Goal: Information Seeking & Learning: Learn about a topic

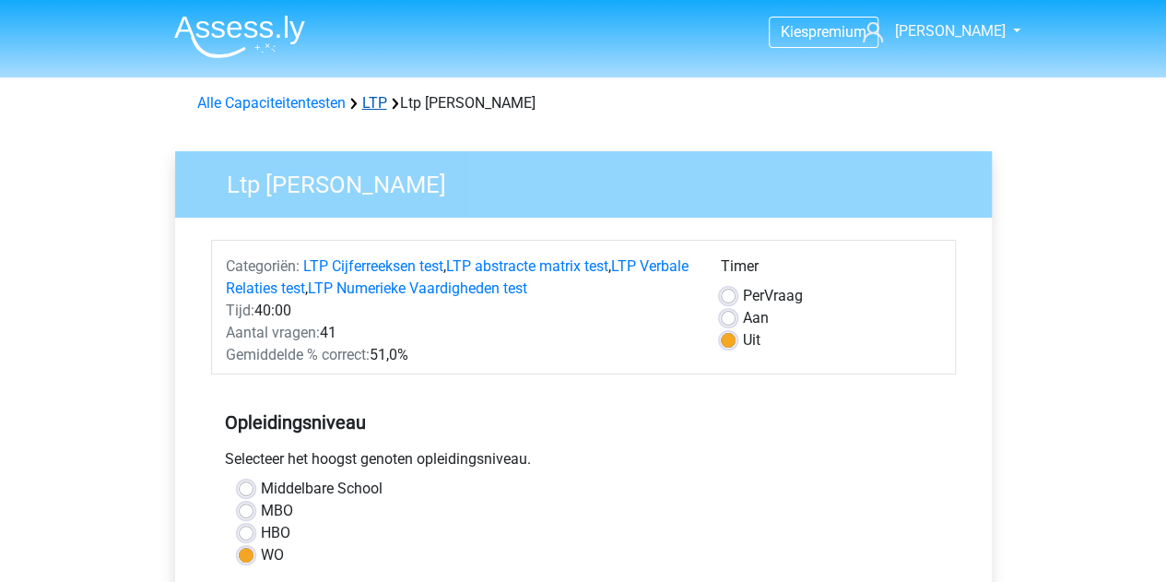
click at [381, 108] on link "LTP" at bounding box center [374, 103] width 25 height 18
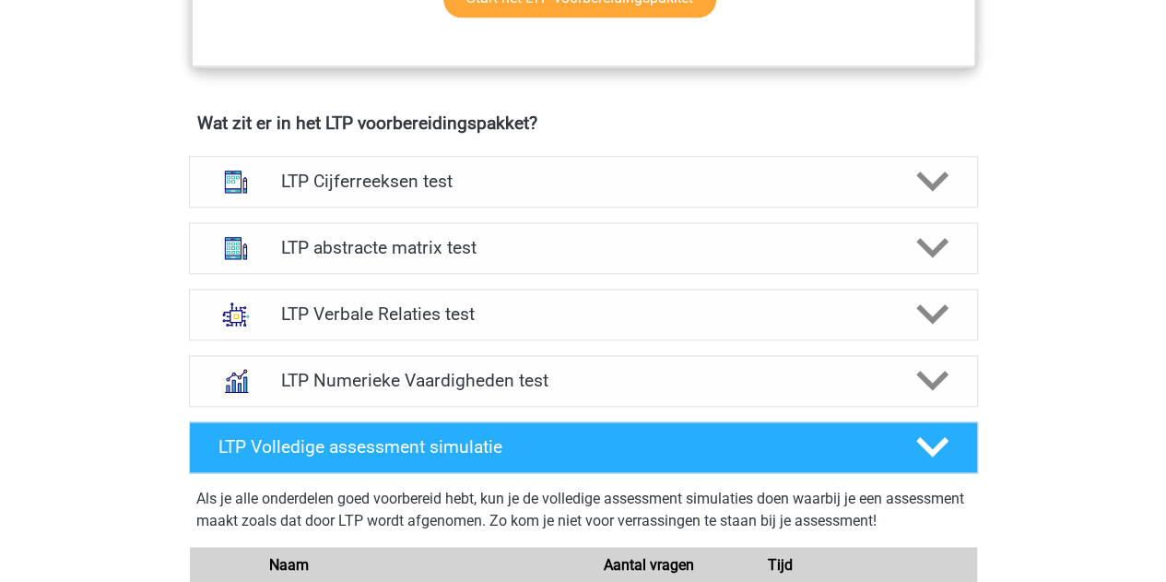
scroll to position [1106, 0]
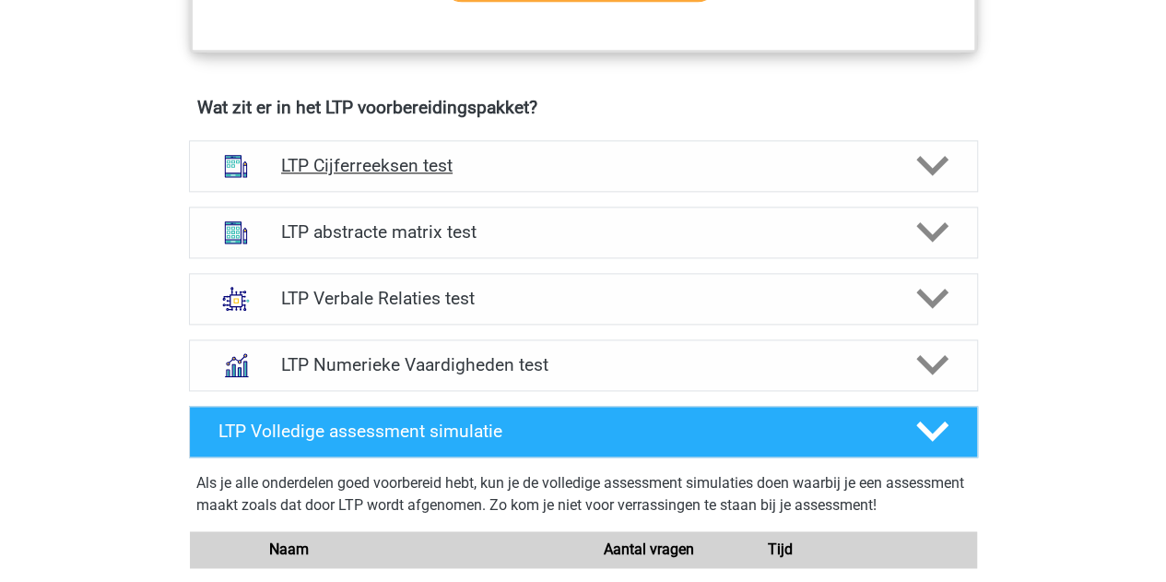
click at [933, 163] on icon at bounding box center [932, 165] width 32 height 32
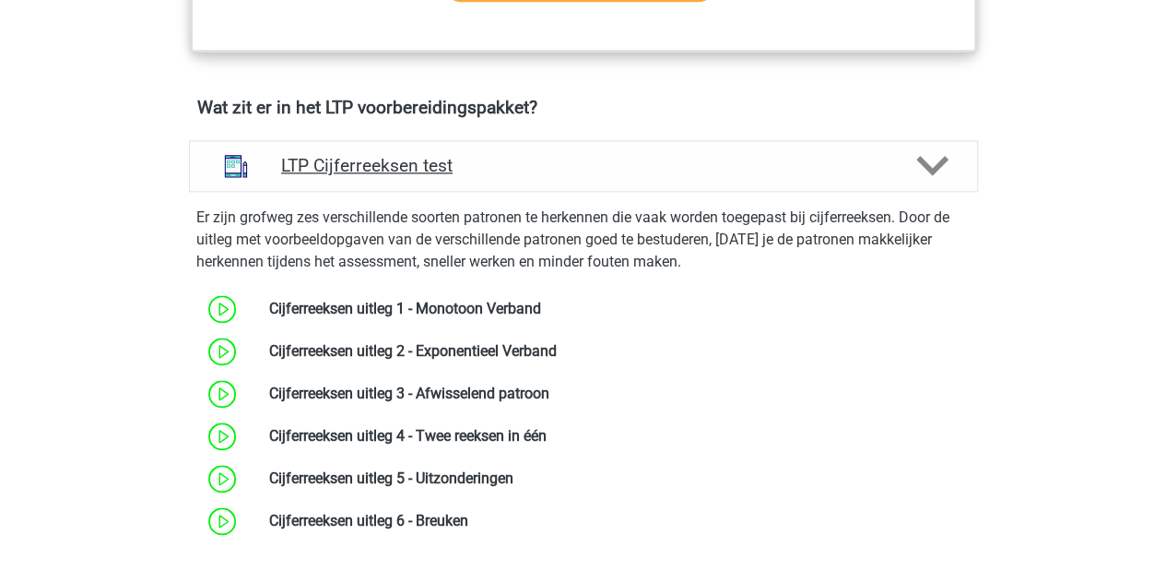
click at [933, 163] on icon at bounding box center [932, 165] width 32 height 32
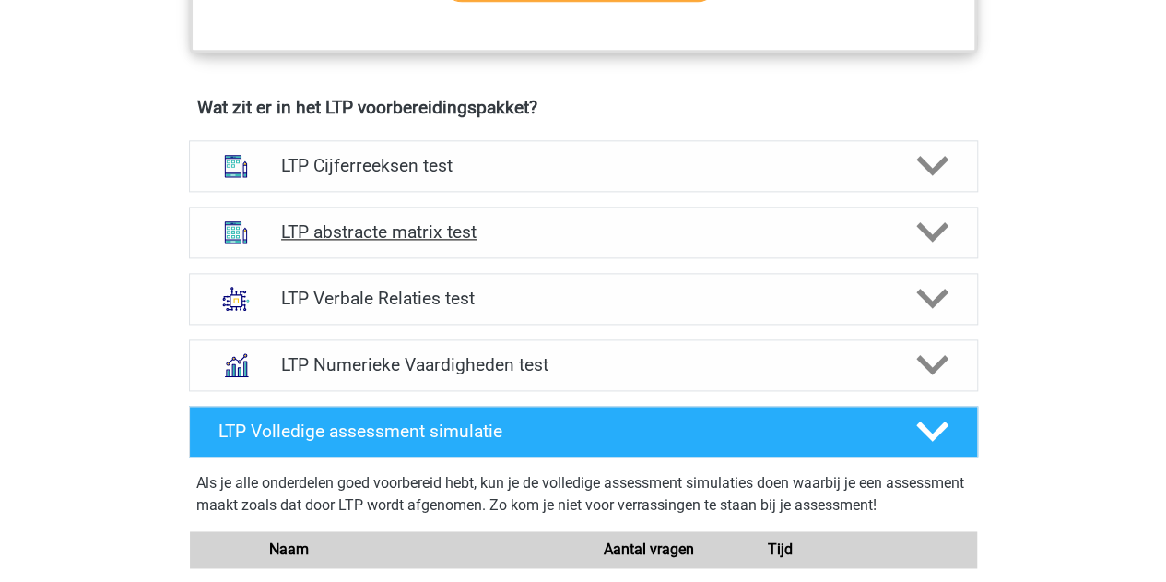
click at [932, 235] on polygon at bounding box center [932, 232] width 32 height 20
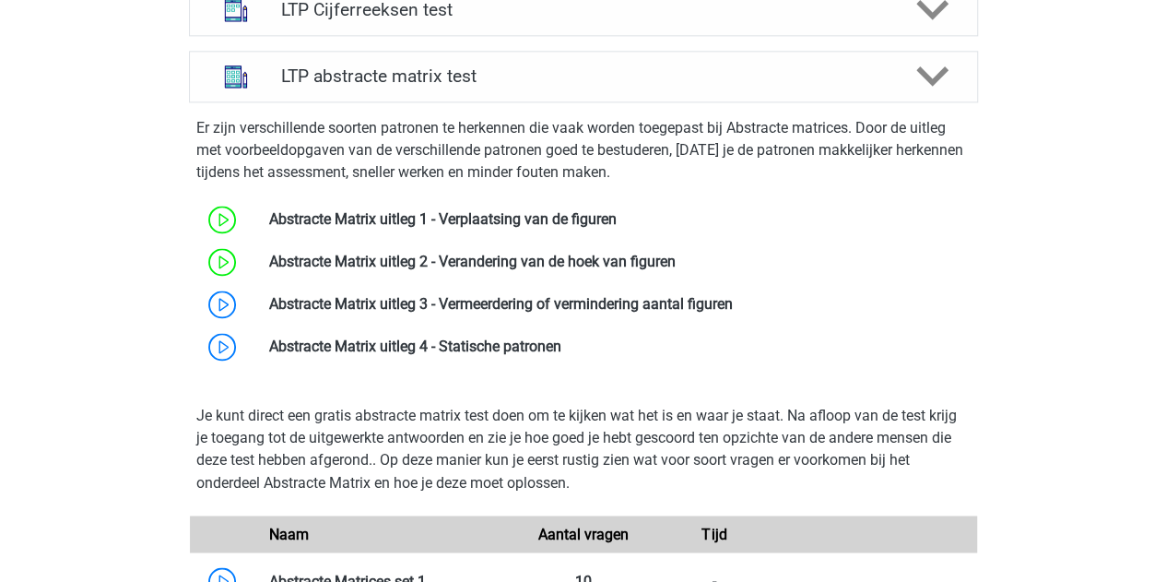
scroll to position [1383, 0]
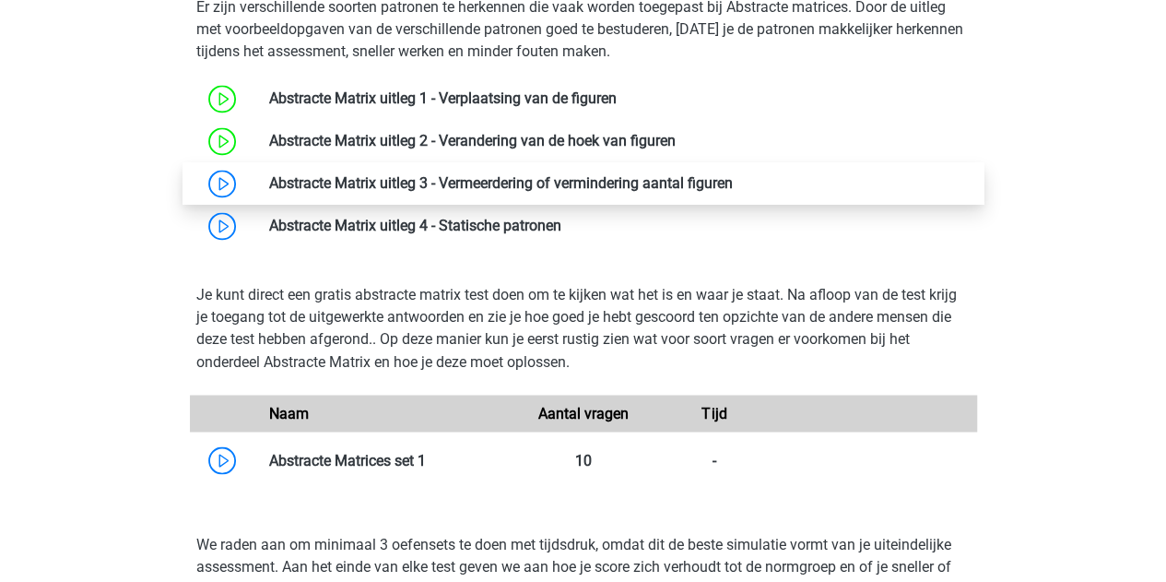
click at [733, 187] on link at bounding box center [733, 183] width 0 height 18
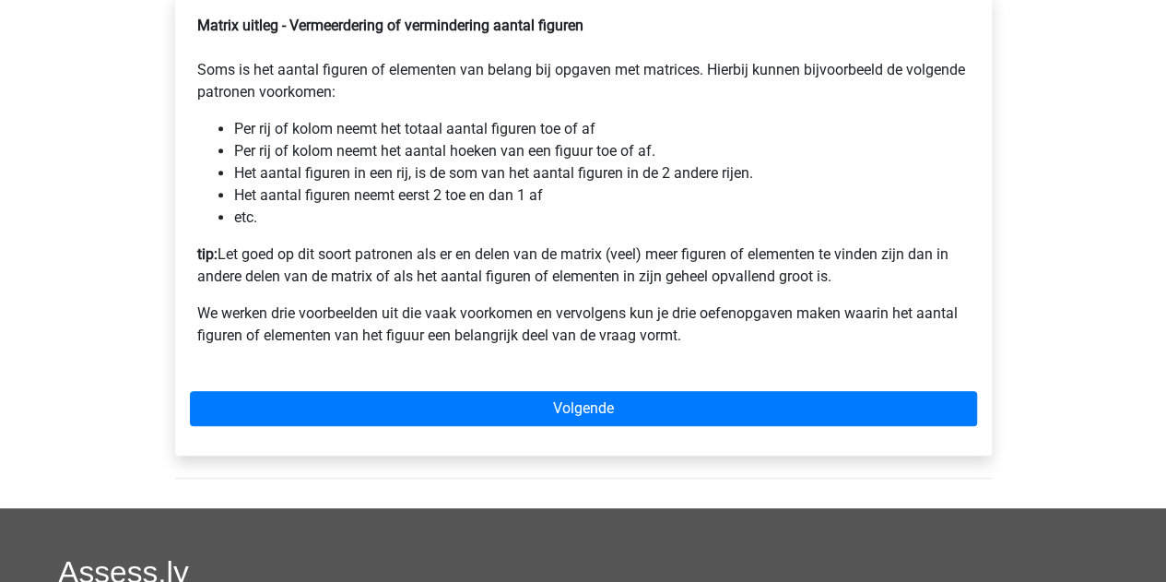
scroll to position [461, 0]
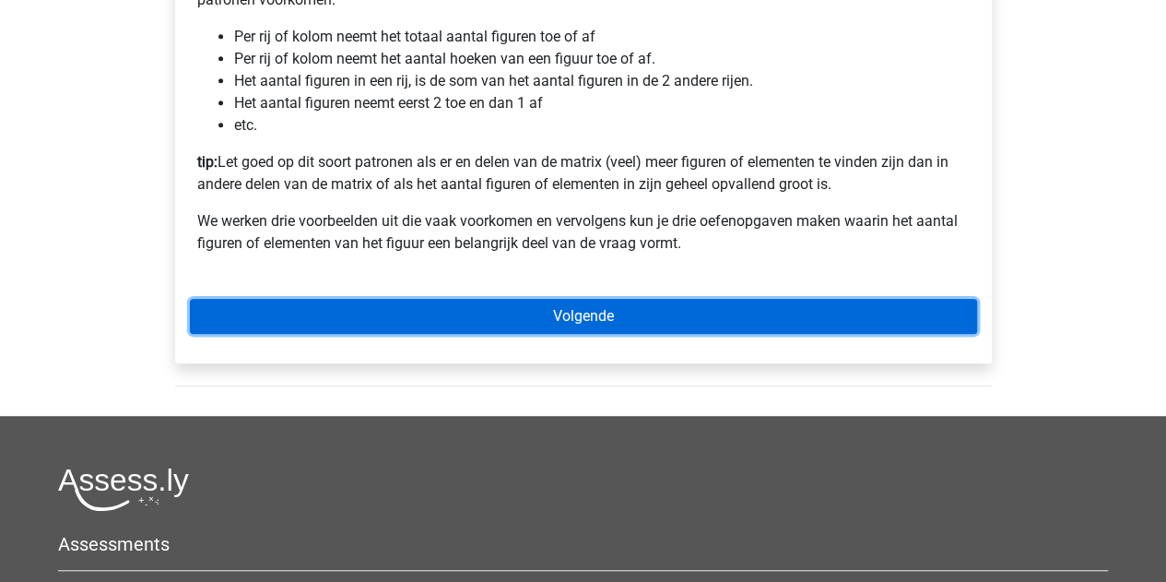
click at [546, 334] on link "Volgende" at bounding box center [583, 316] width 787 height 35
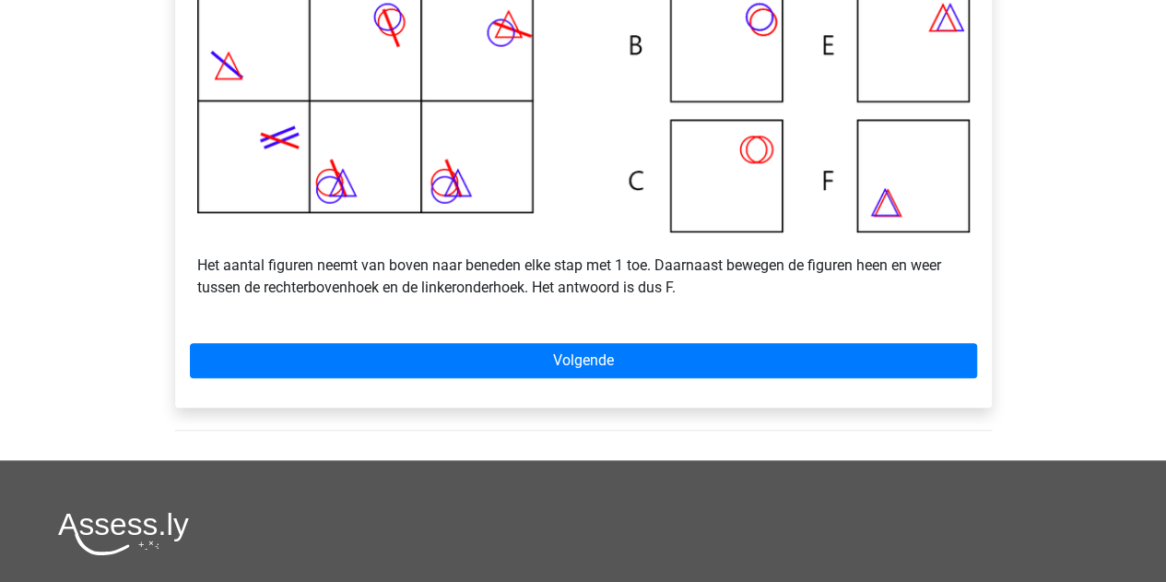
scroll to position [645, 0]
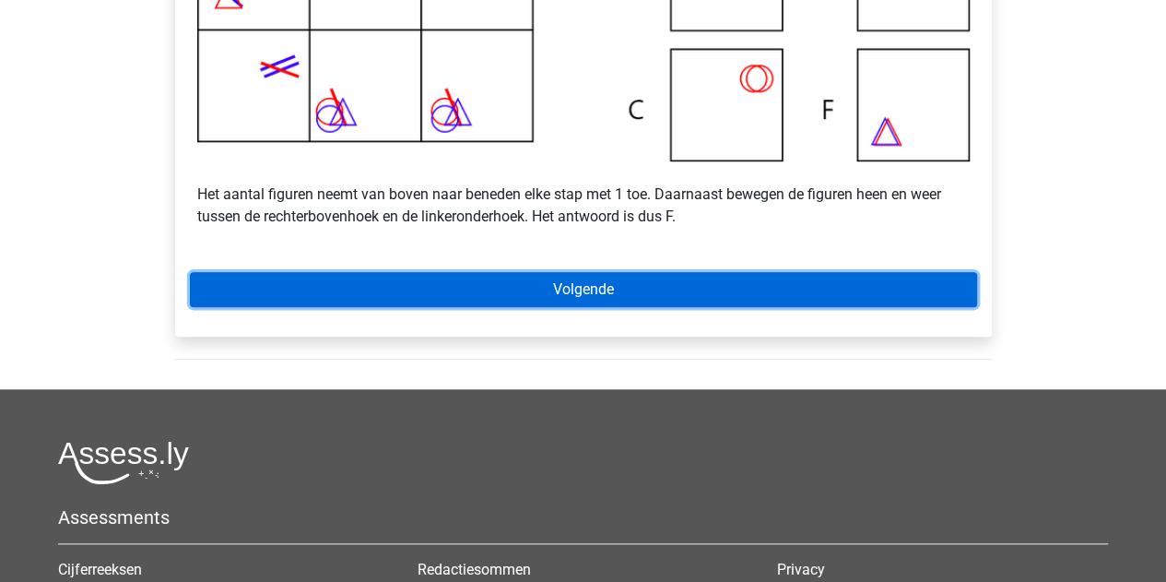
click at [557, 307] on link "Volgende" at bounding box center [583, 289] width 787 height 35
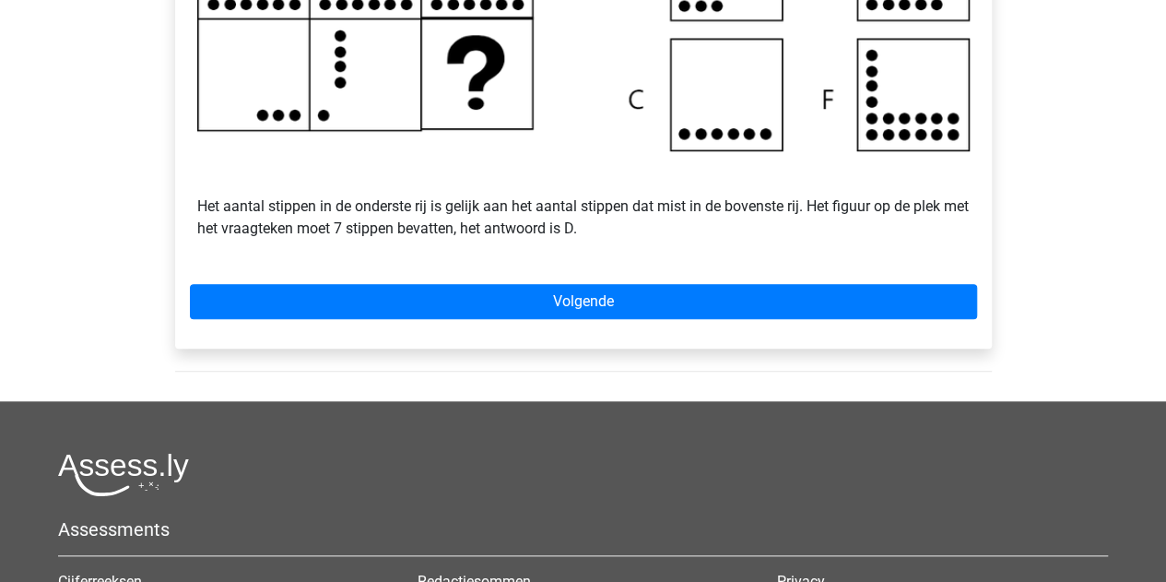
scroll to position [645, 0]
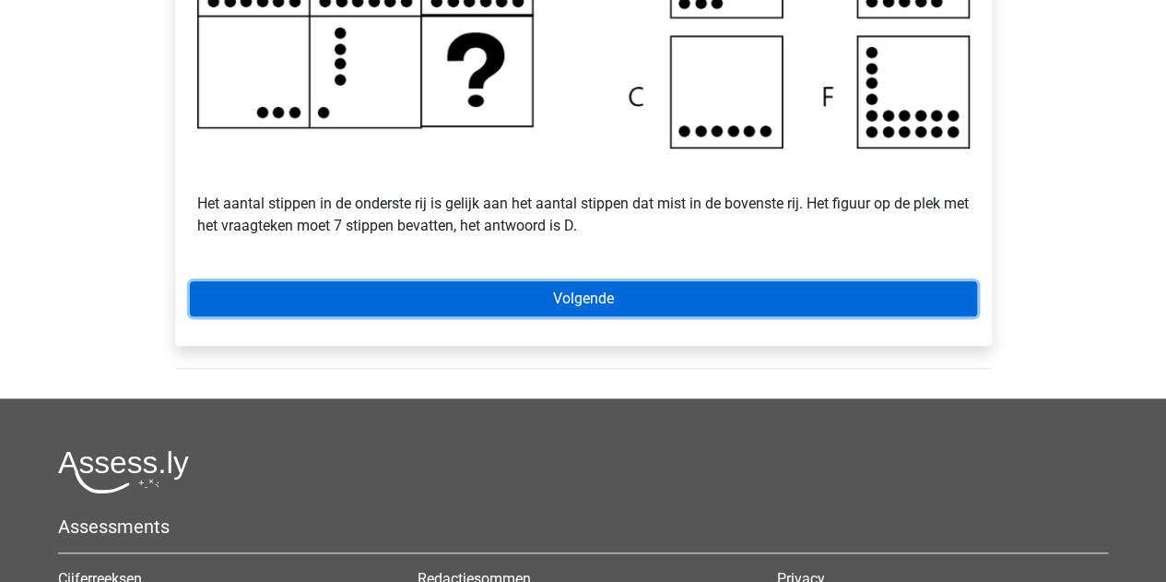
click at [476, 316] on link "Volgende" at bounding box center [583, 298] width 787 height 35
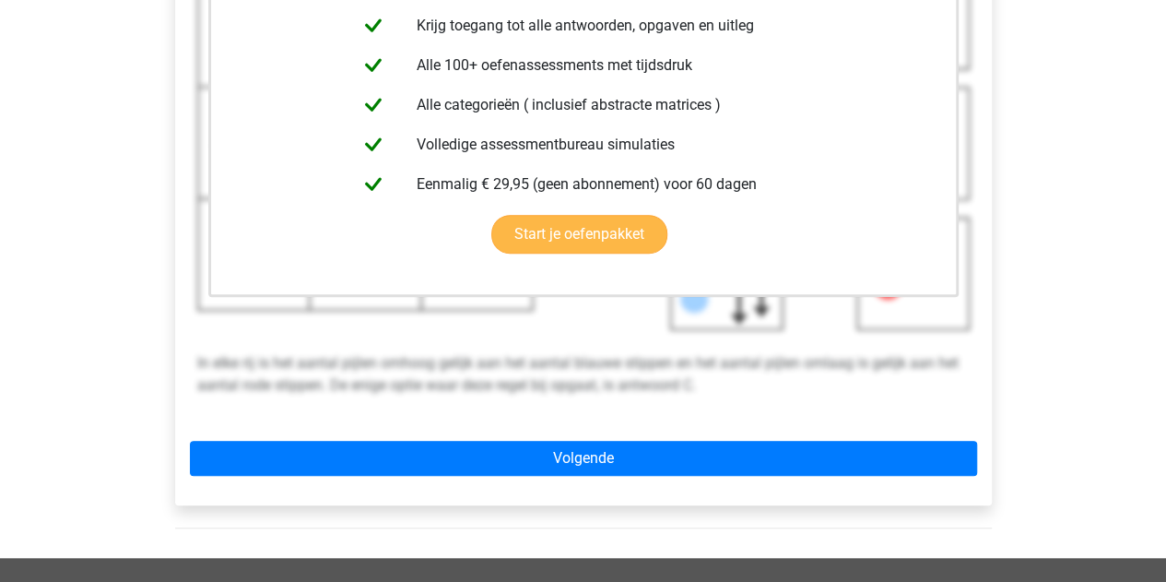
scroll to position [645, 0]
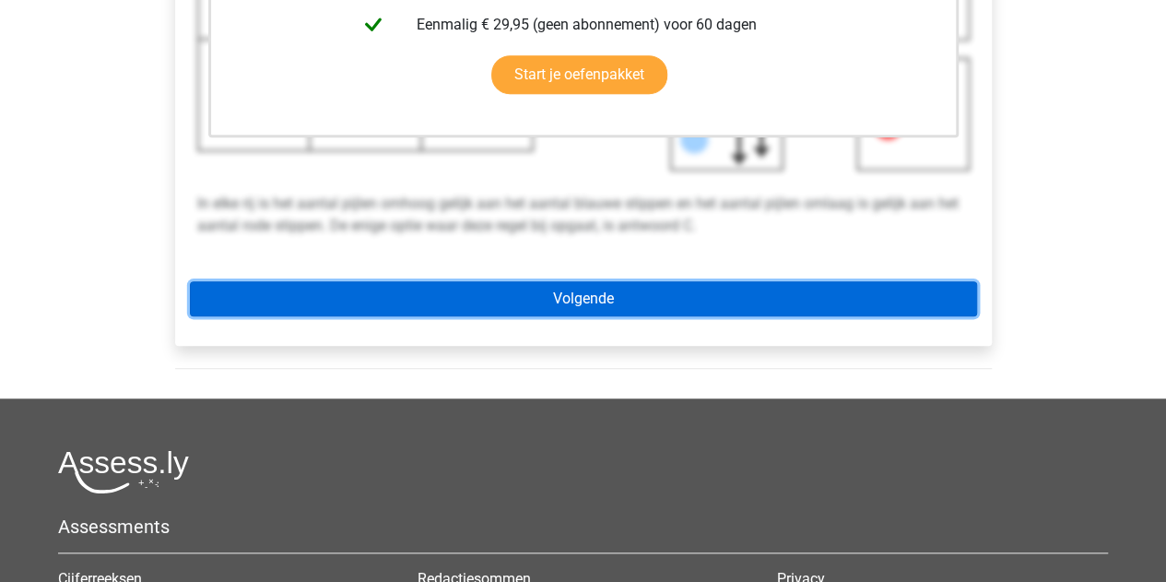
click at [478, 316] on link "Volgende" at bounding box center [583, 298] width 787 height 35
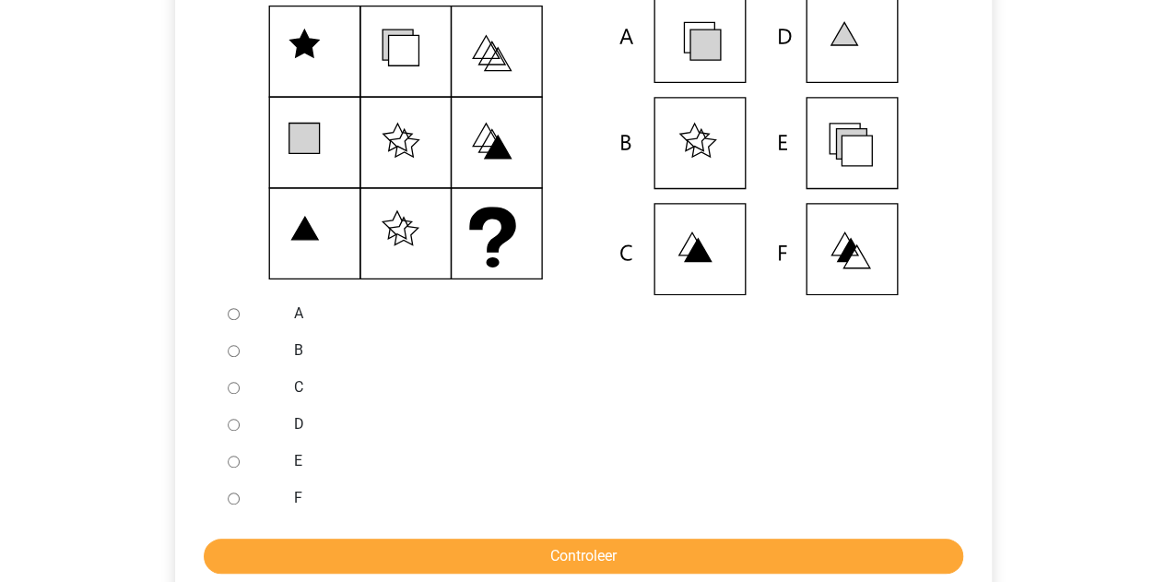
scroll to position [553, 0]
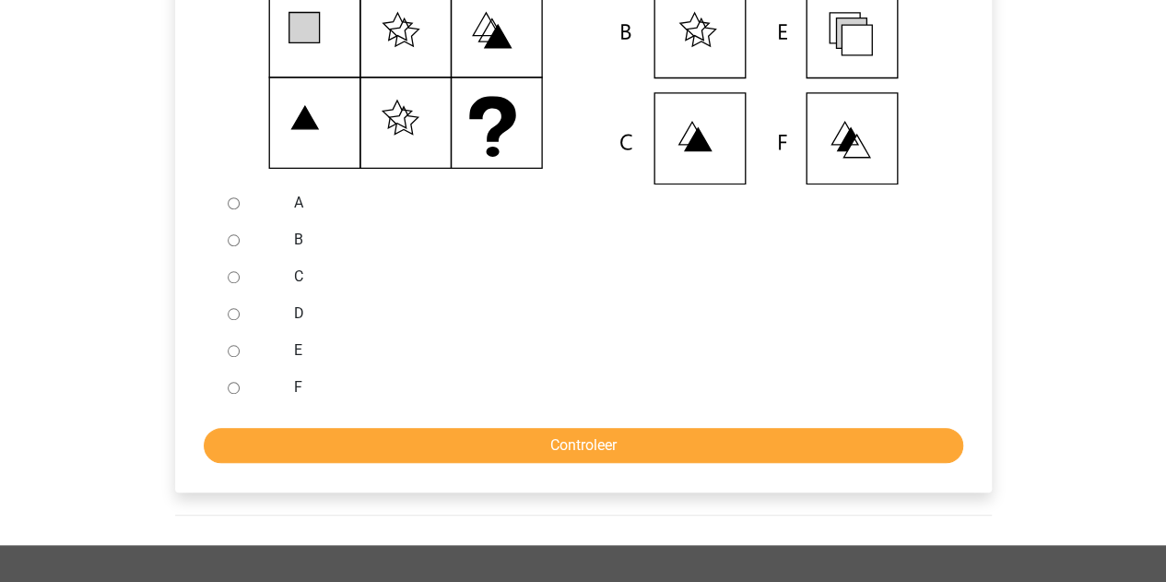
click at [232, 357] on input "E" at bounding box center [234, 351] width 12 height 12
radio input "true"
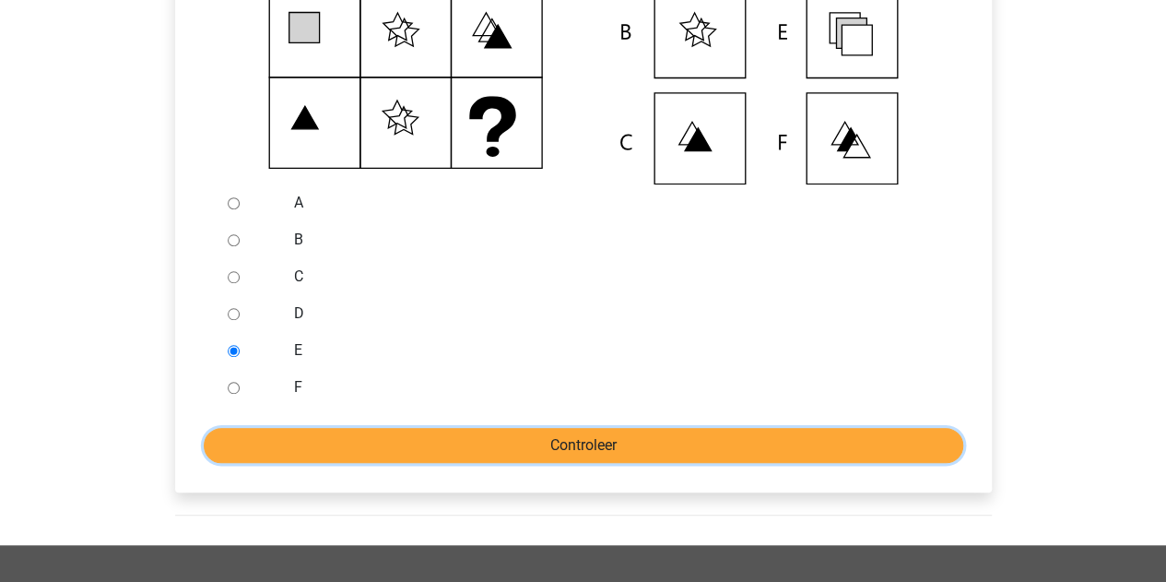
click at [398, 460] on input "Controleer" at bounding box center [584, 445] width 760 height 35
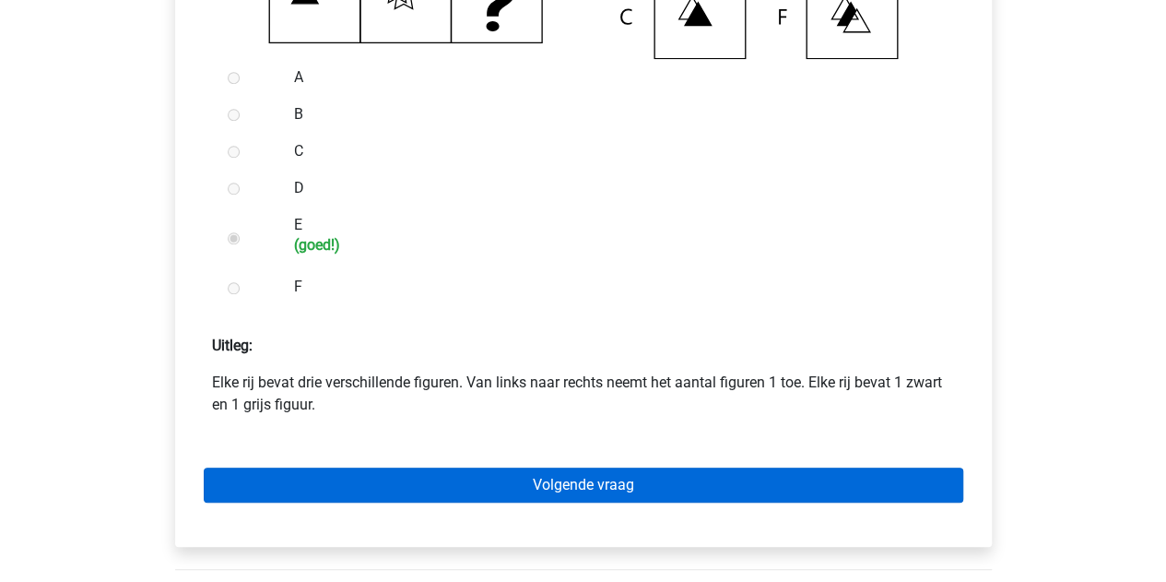
scroll to position [738, 0]
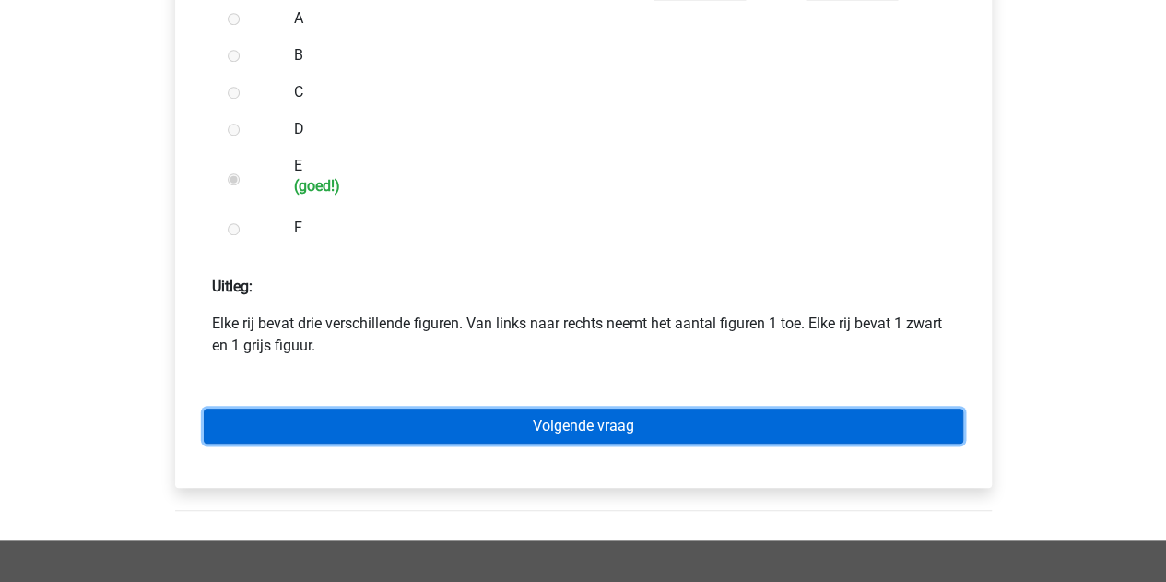
click at [489, 443] on link "Volgende vraag" at bounding box center [584, 425] width 760 height 35
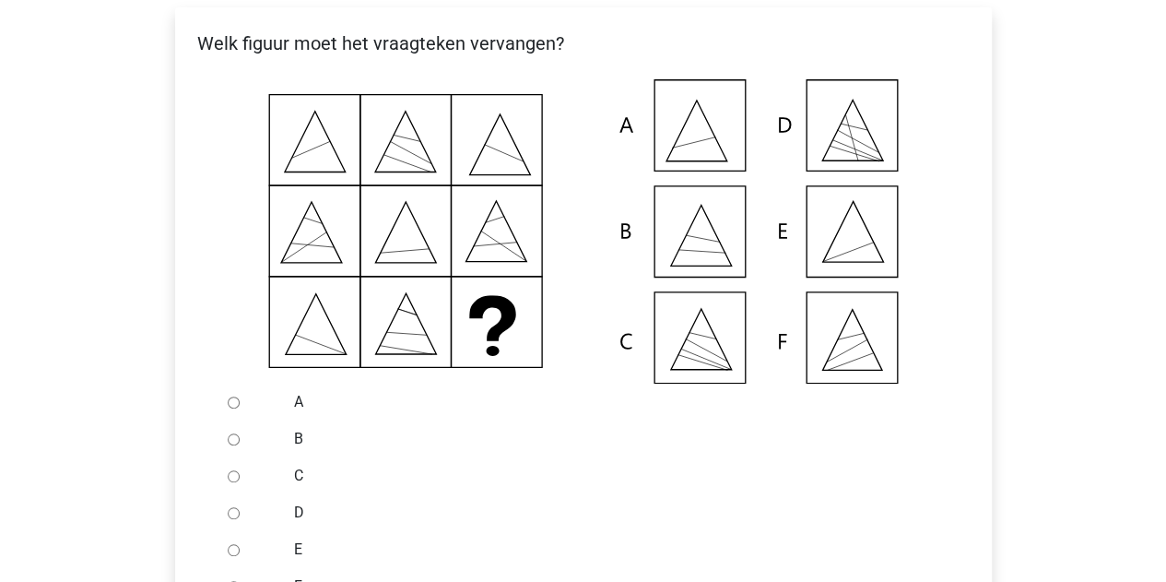
scroll to position [461, 0]
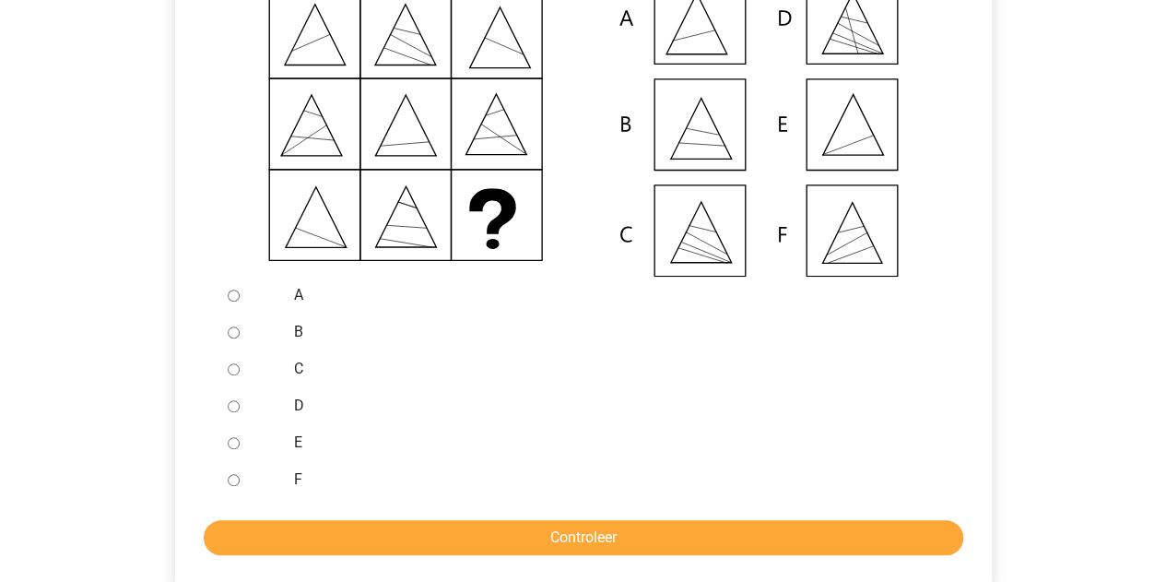
click at [295, 454] on label "E" at bounding box center [613, 442] width 638 height 22
click at [240, 449] on input "E" at bounding box center [234, 443] width 12 height 12
radio input "true"
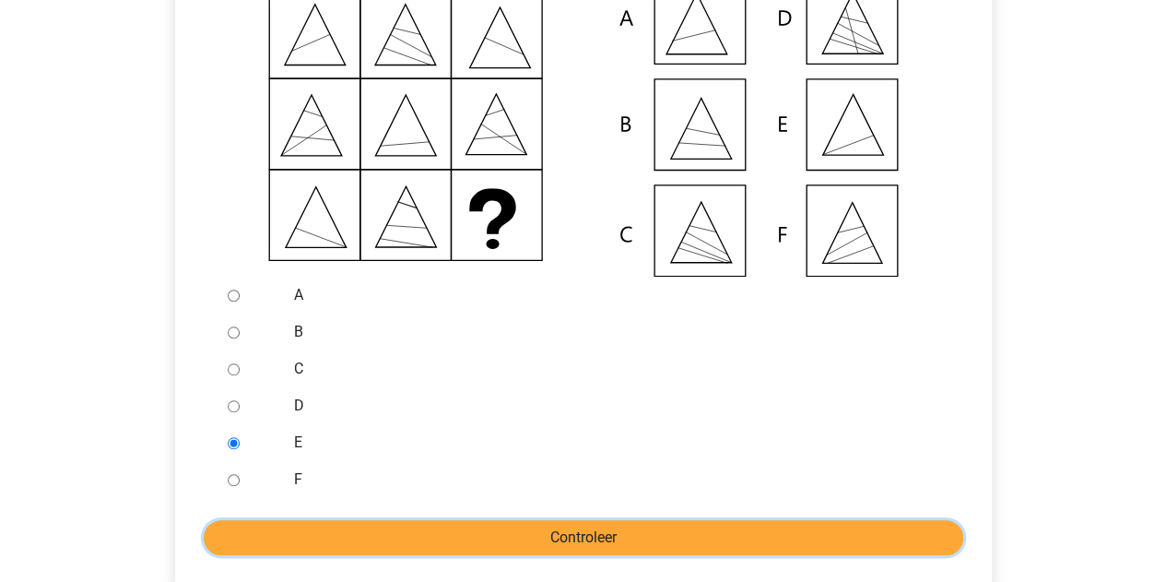
click at [379, 555] on input "Controleer" at bounding box center [584, 537] width 760 height 35
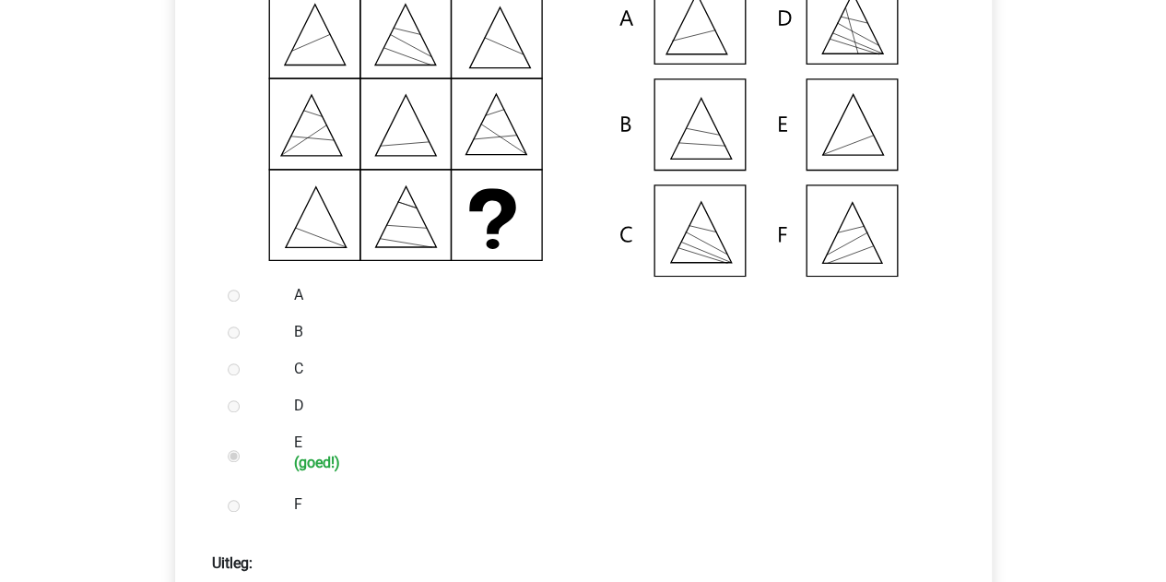
scroll to position [738, 0]
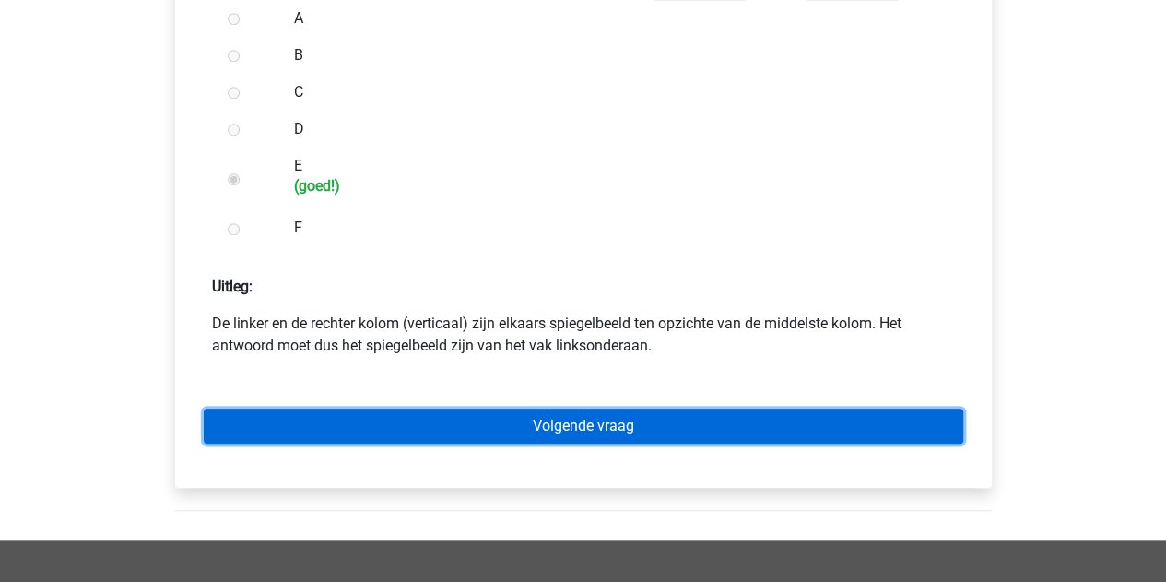
click at [595, 443] on link "Volgende vraag" at bounding box center [584, 425] width 760 height 35
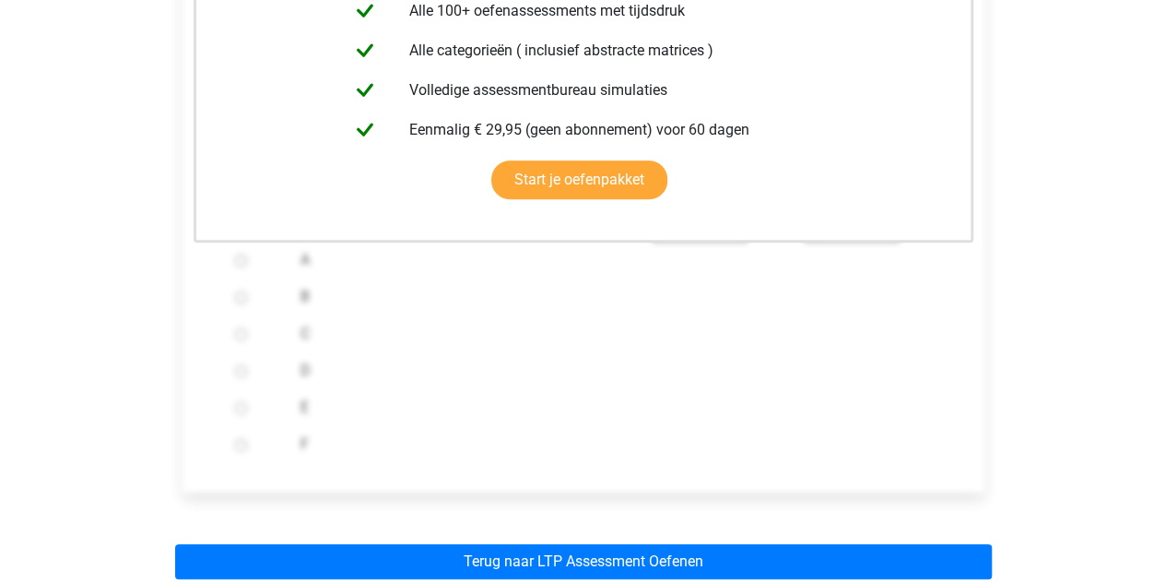
scroll to position [645, 0]
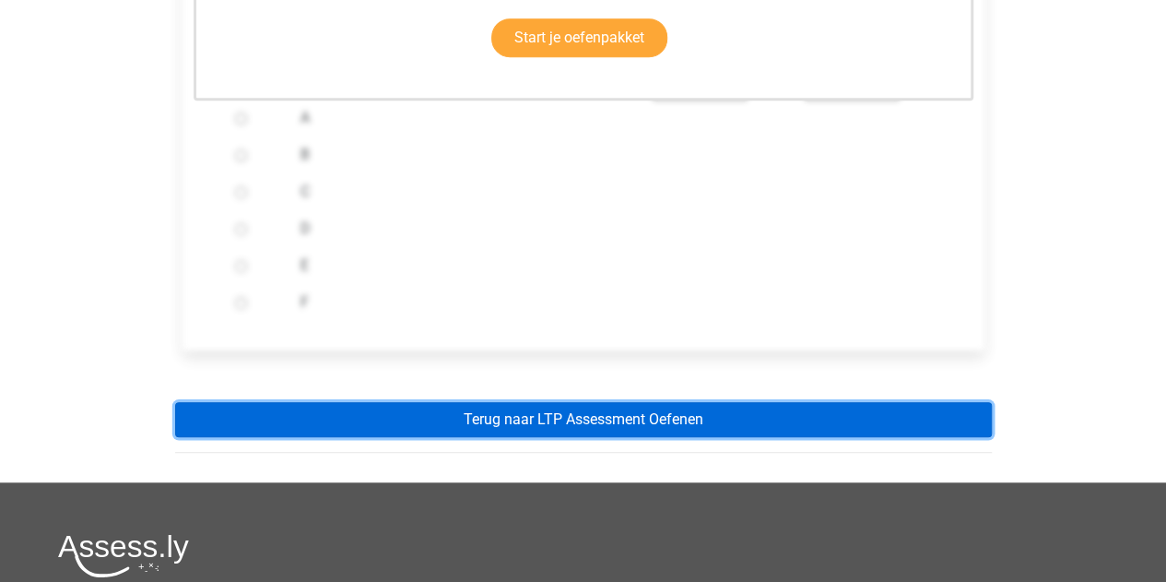
click at [478, 437] on link "Terug naar LTP Assessment Oefenen" at bounding box center [583, 419] width 817 height 35
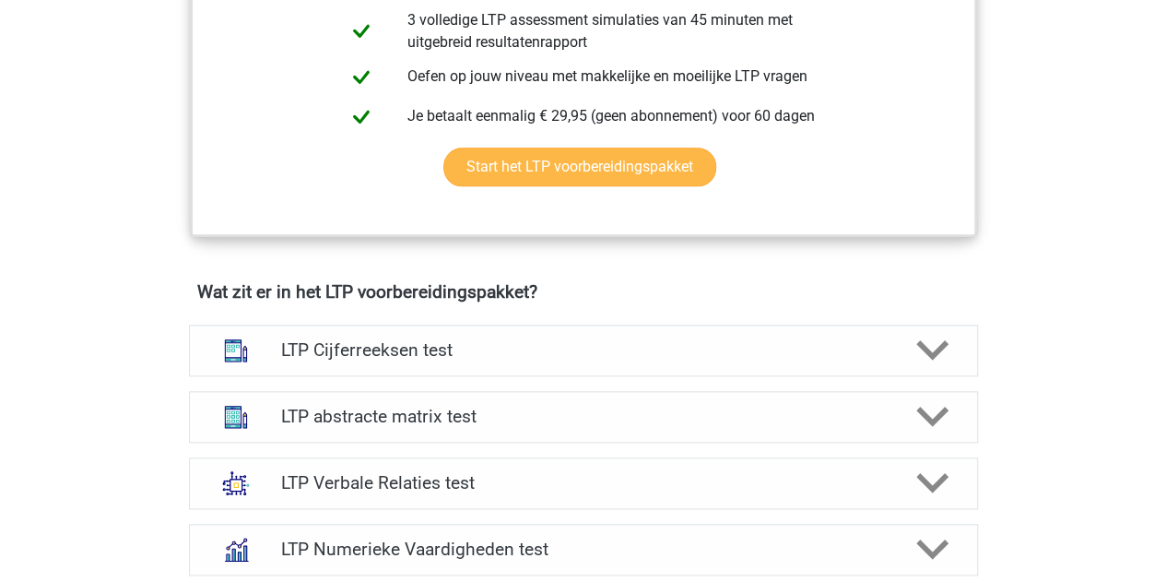
scroll to position [1198, 0]
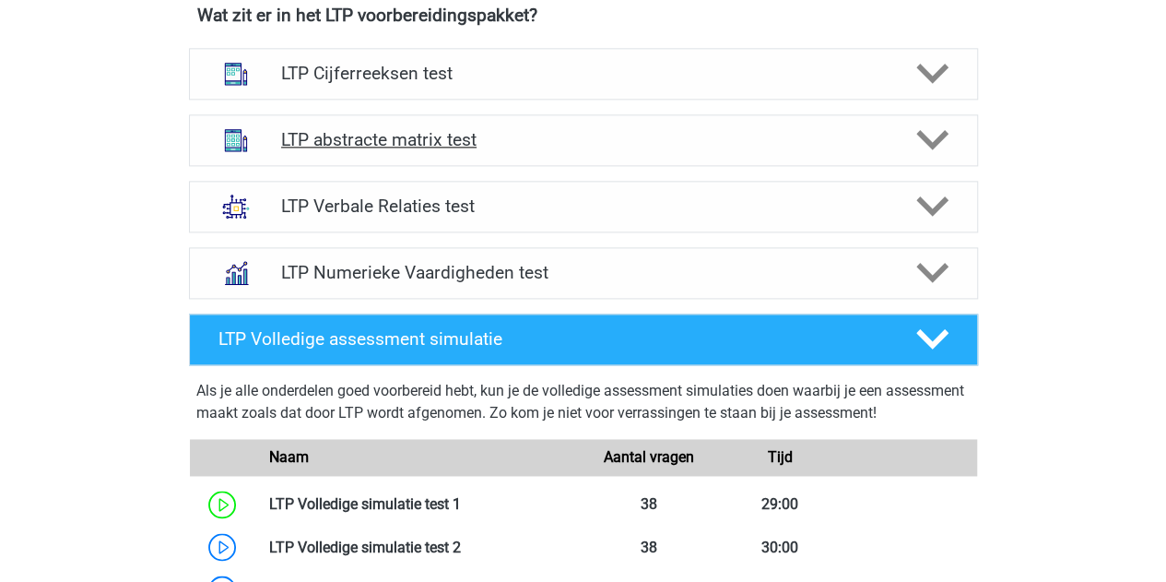
click at [926, 140] on polygon at bounding box center [932, 140] width 32 height 20
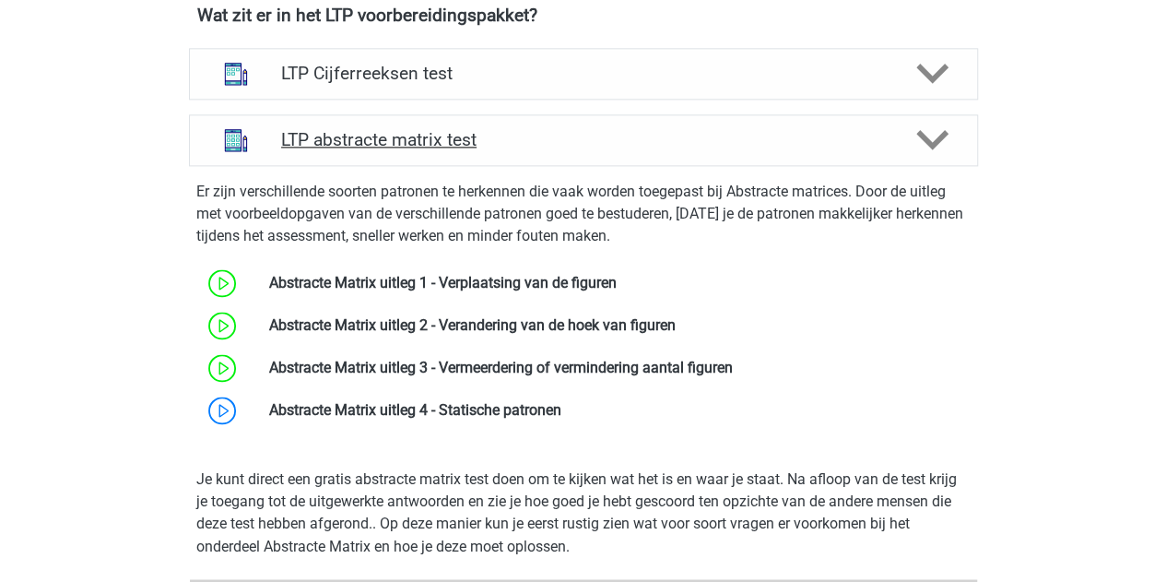
click at [926, 140] on polygon at bounding box center [932, 140] width 32 height 20
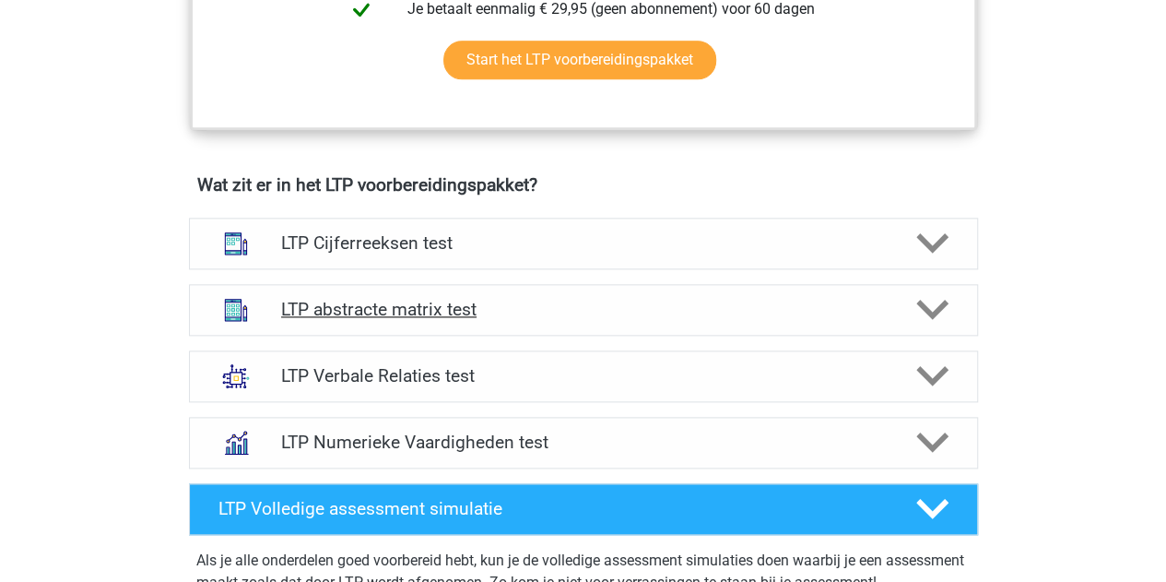
scroll to position [1014, 0]
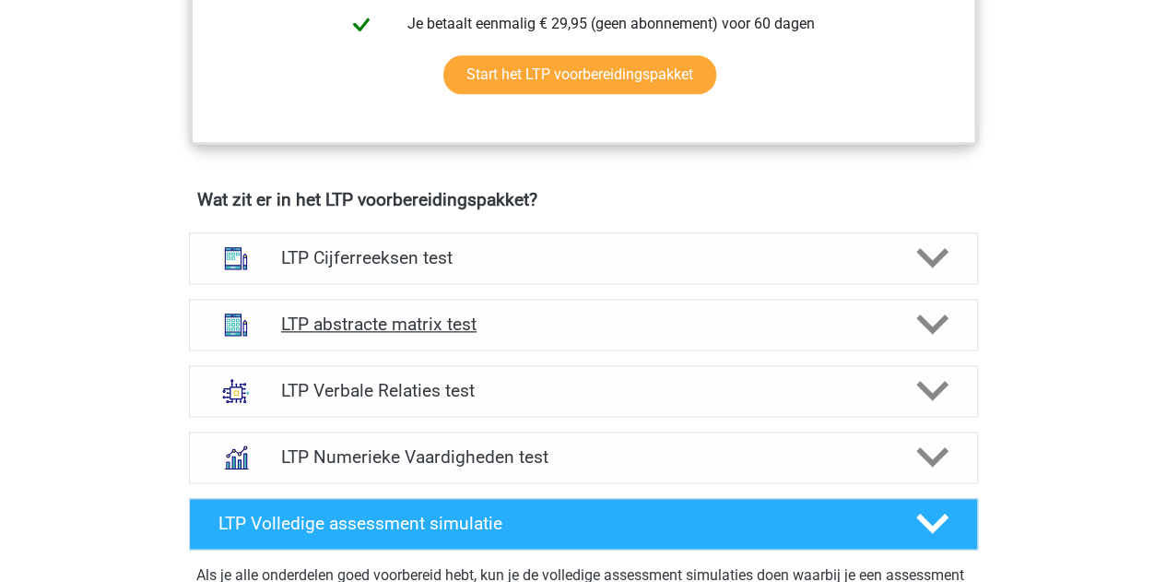
click at [933, 319] on icon at bounding box center [932, 324] width 32 height 32
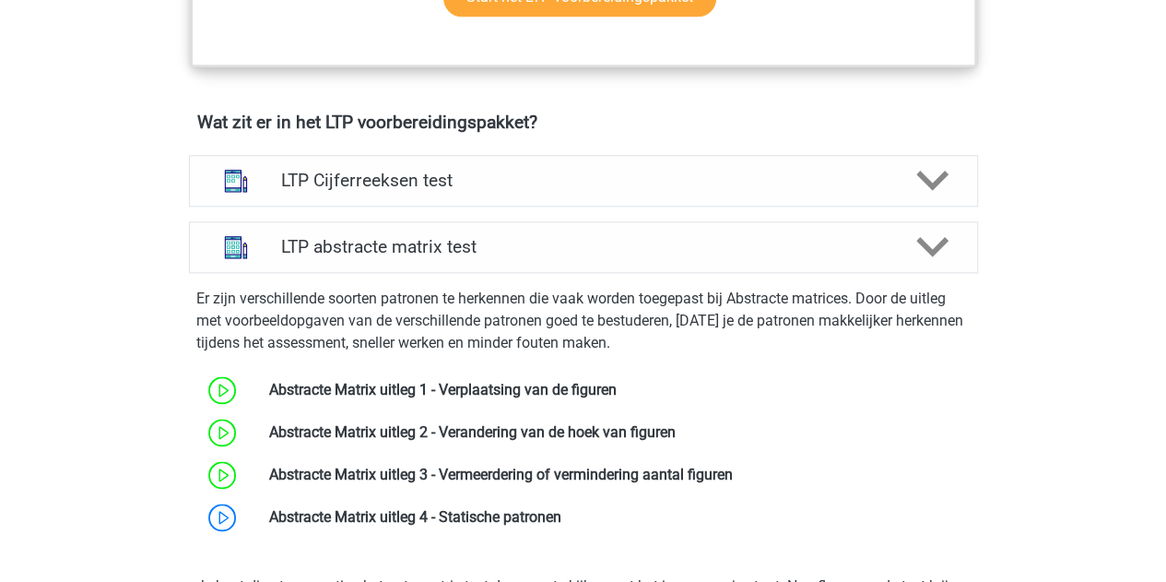
scroll to position [1198, 0]
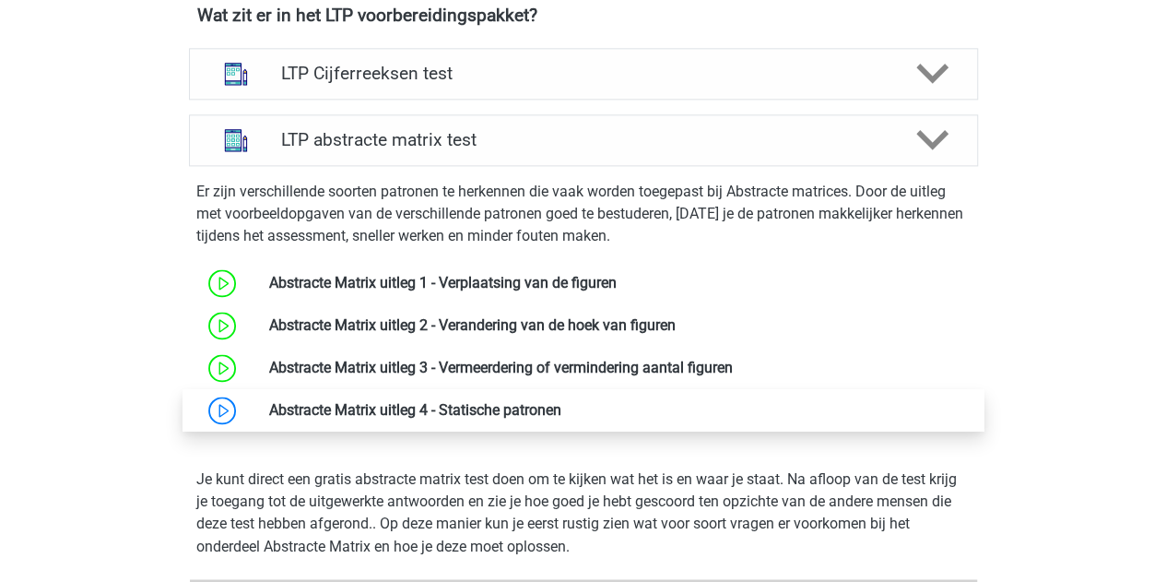
click at [561, 409] on link at bounding box center [561, 410] width 0 height 18
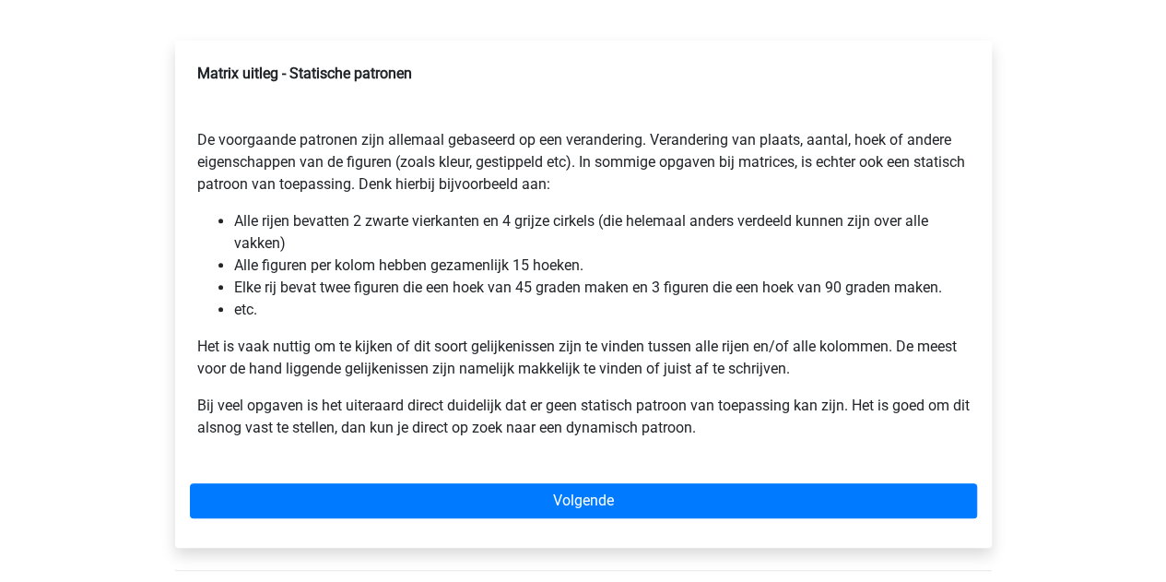
scroll to position [369, 0]
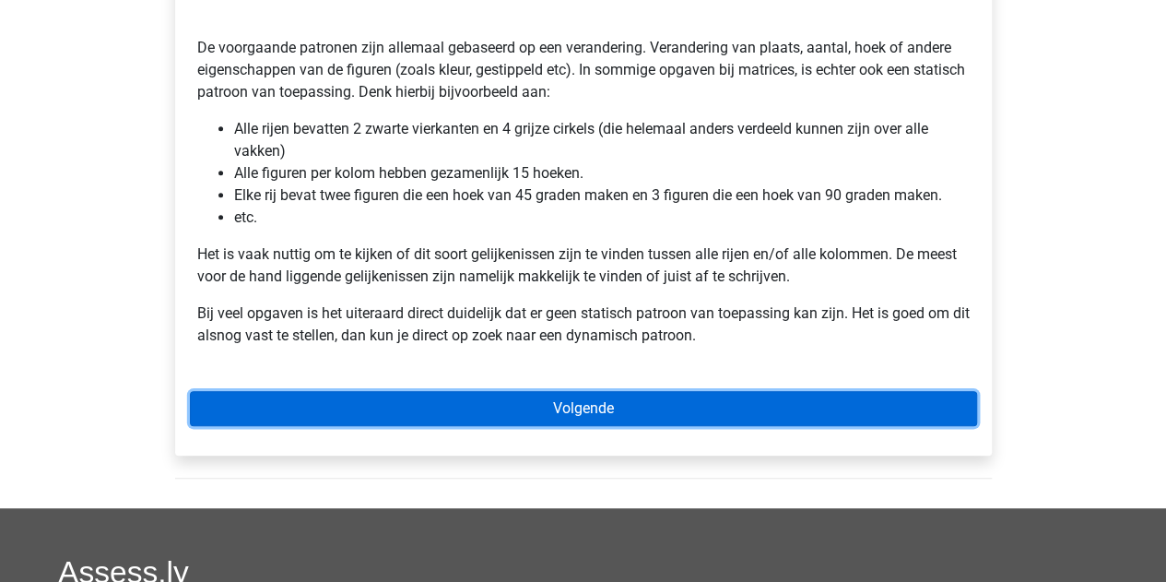
click at [478, 410] on link "Volgende" at bounding box center [583, 408] width 787 height 35
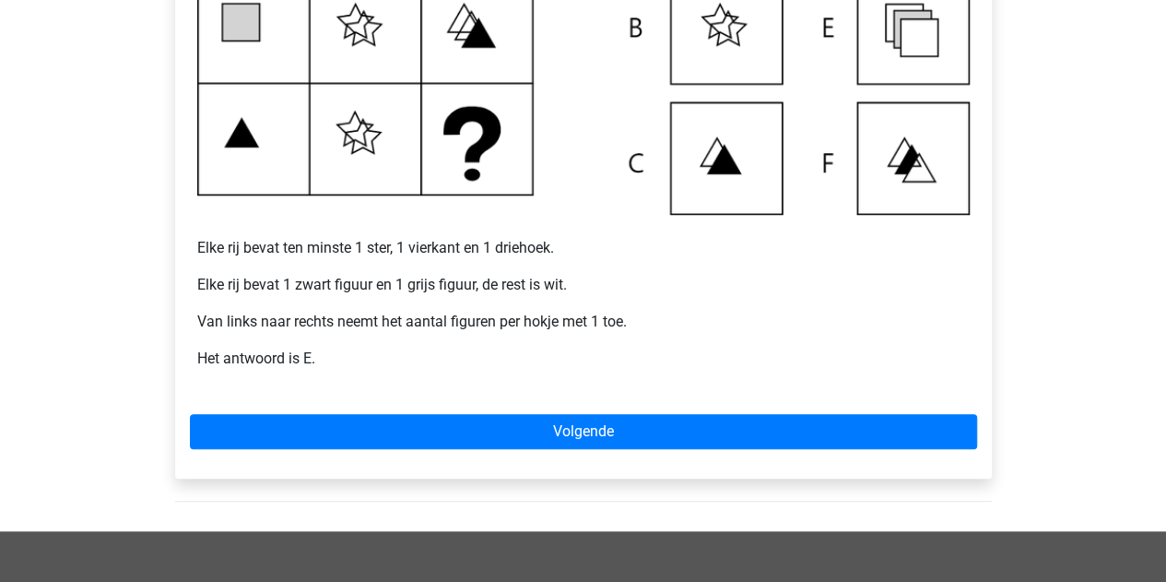
scroll to position [553, 0]
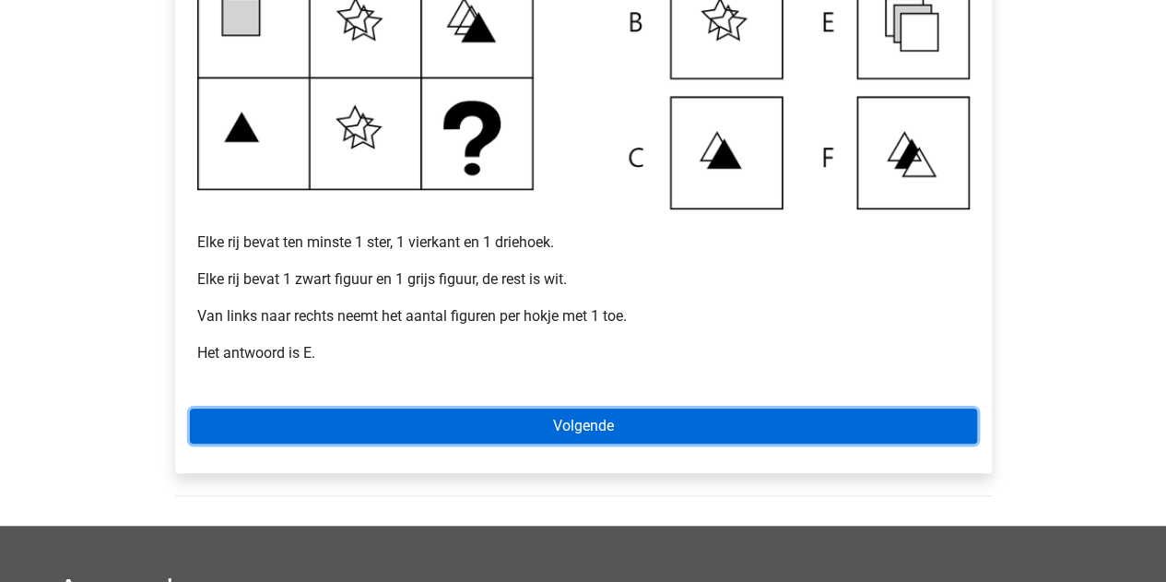
click at [517, 430] on link "Volgende" at bounding box center [583, 425] width 787 height 35
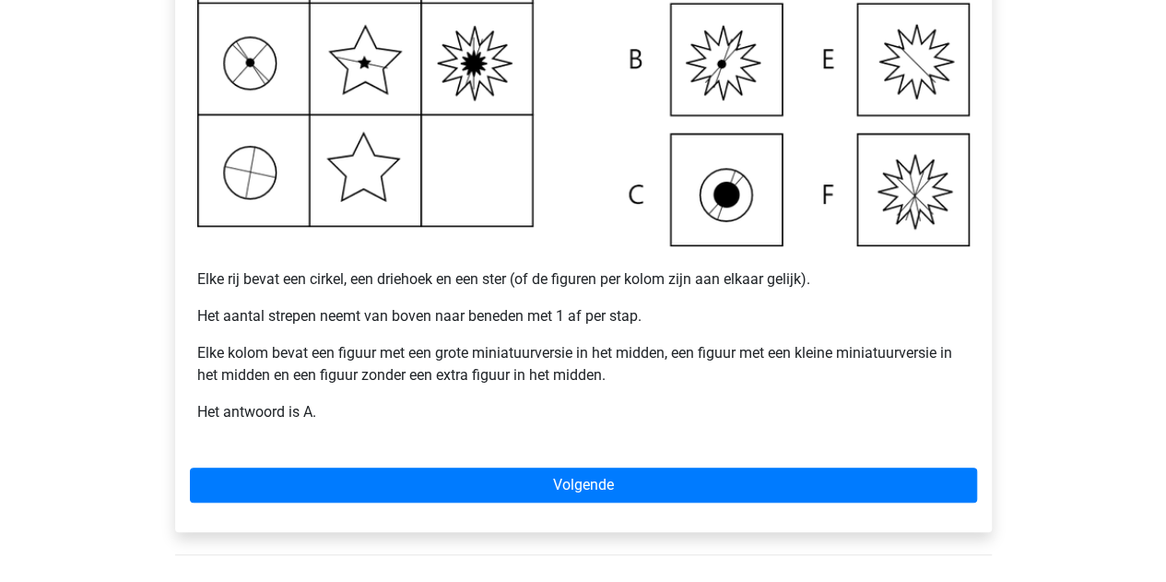
scroll to position [553, 0]
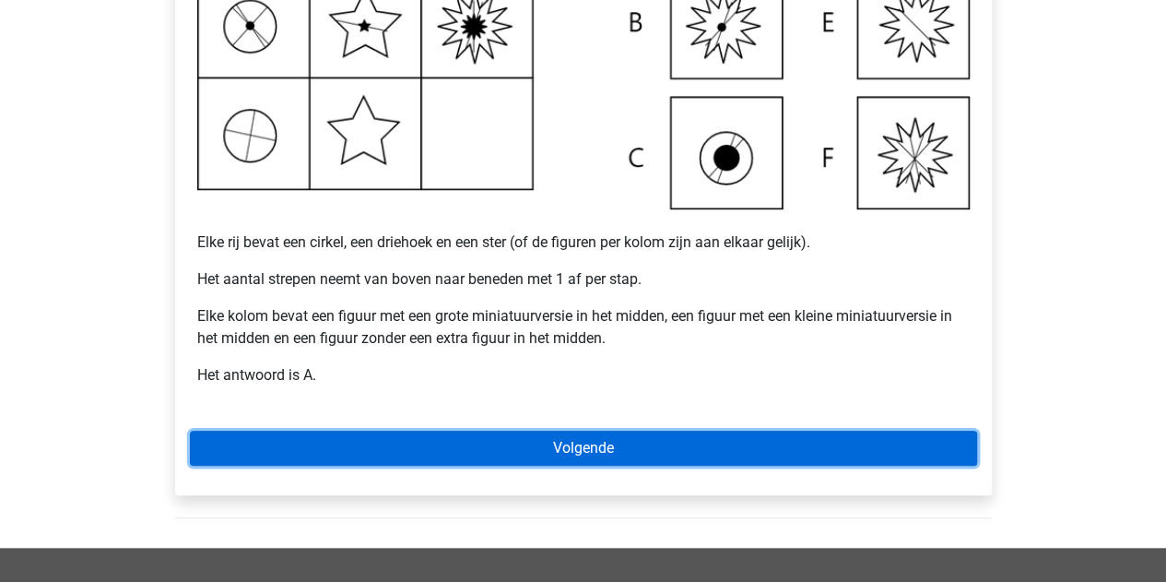
click at [550, 446] on link "Volgende" at bounding box center [583, 448] width 787 height 35
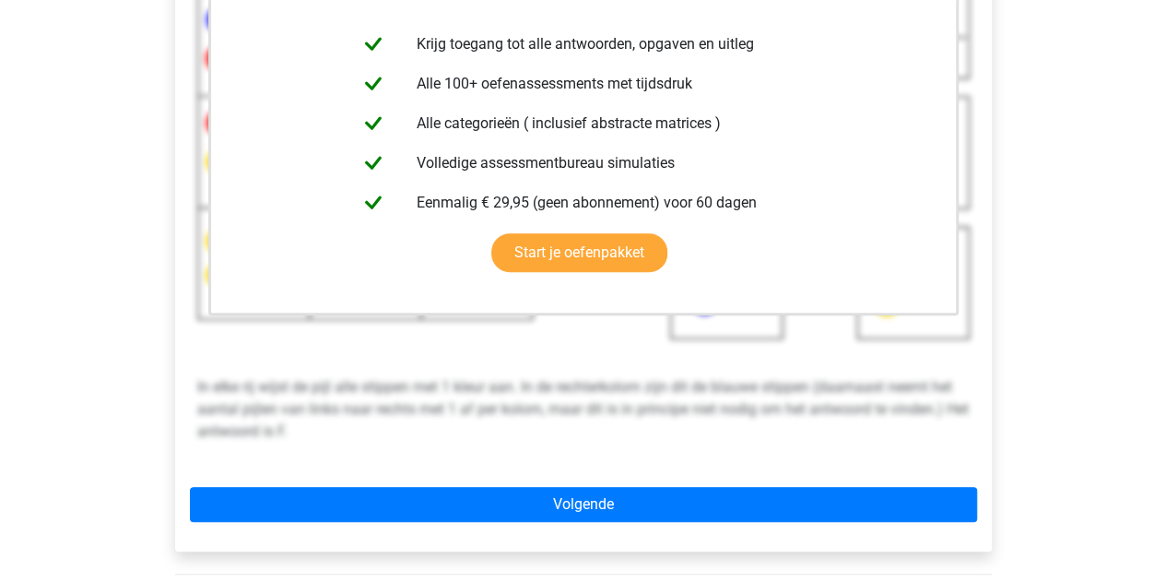
scroll to position [461, 0]
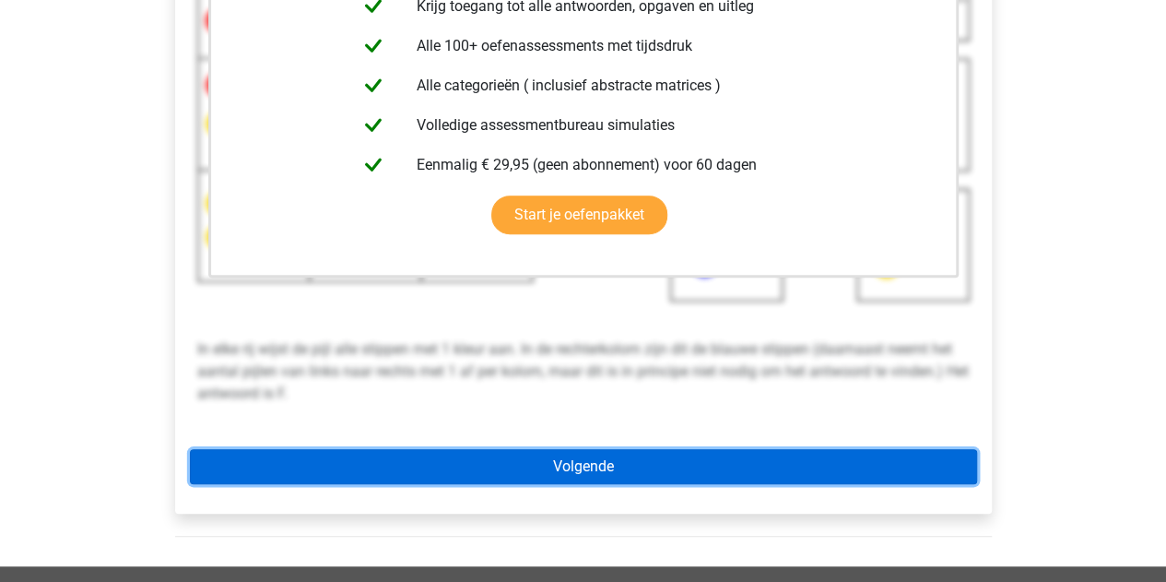
click at [459, 478] on link "Volgende" at bounding box center [583, 466] width 787 height 35
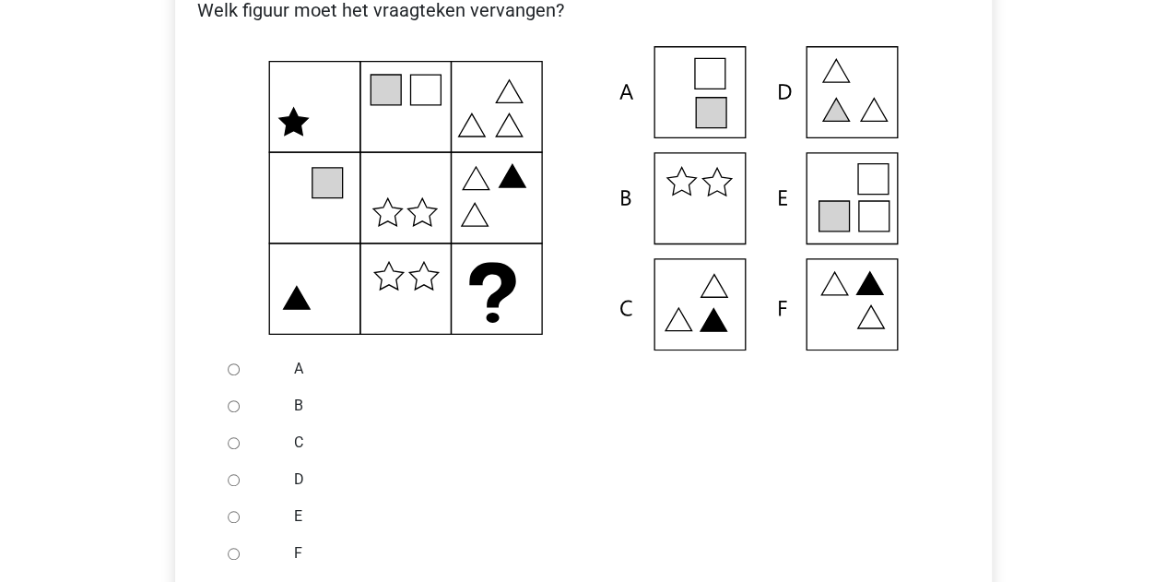
scroll to position [461, 0]
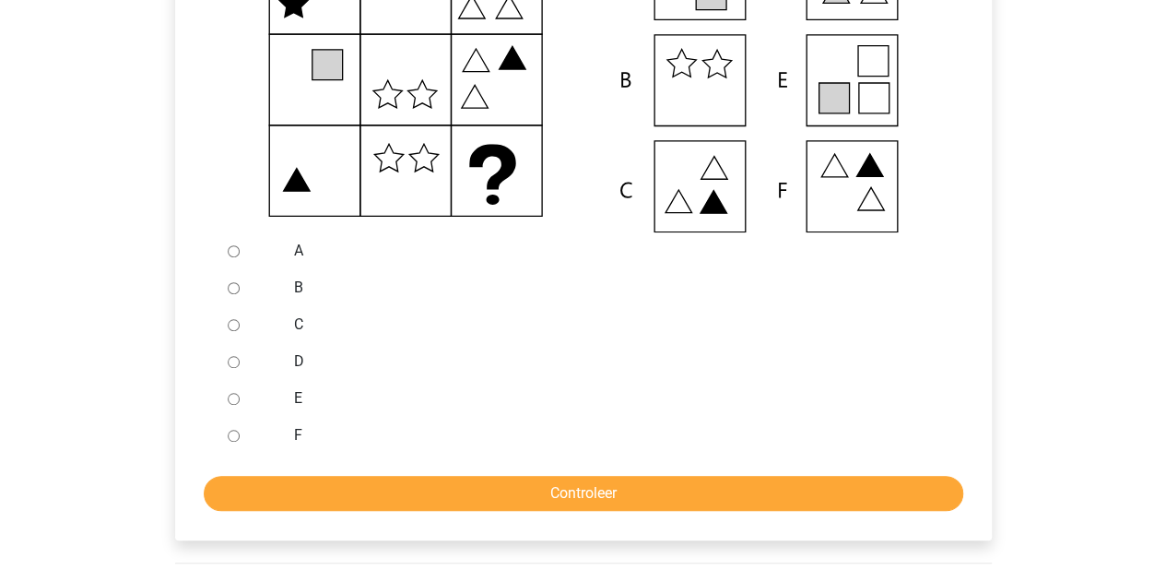
click at [297, 399] on label "E" at bounding box center [613, 398] width 638 height 22
click at [240, 399] on input "E" at bounding box center [234, 399] width 12 height 12
radio input "true"
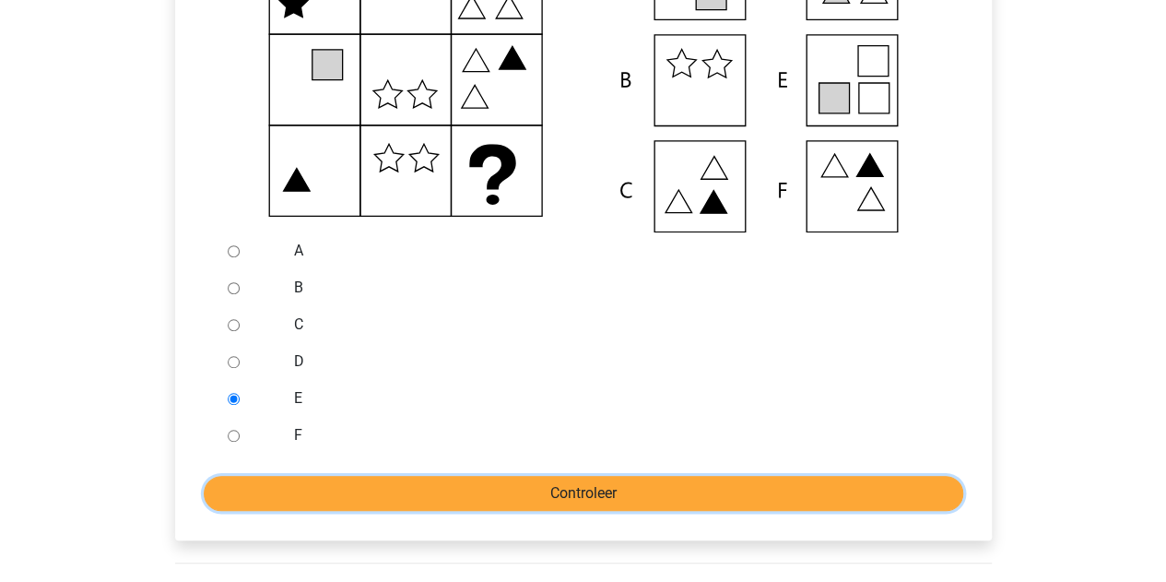
drag, startPoint x: 411, startPoint y: 493, endPoint x: 422, endPoint y: 485, distance: 13.8
click at [414, 491] on input "Controleer" at bounding box center [584, 493] width 760 height 35
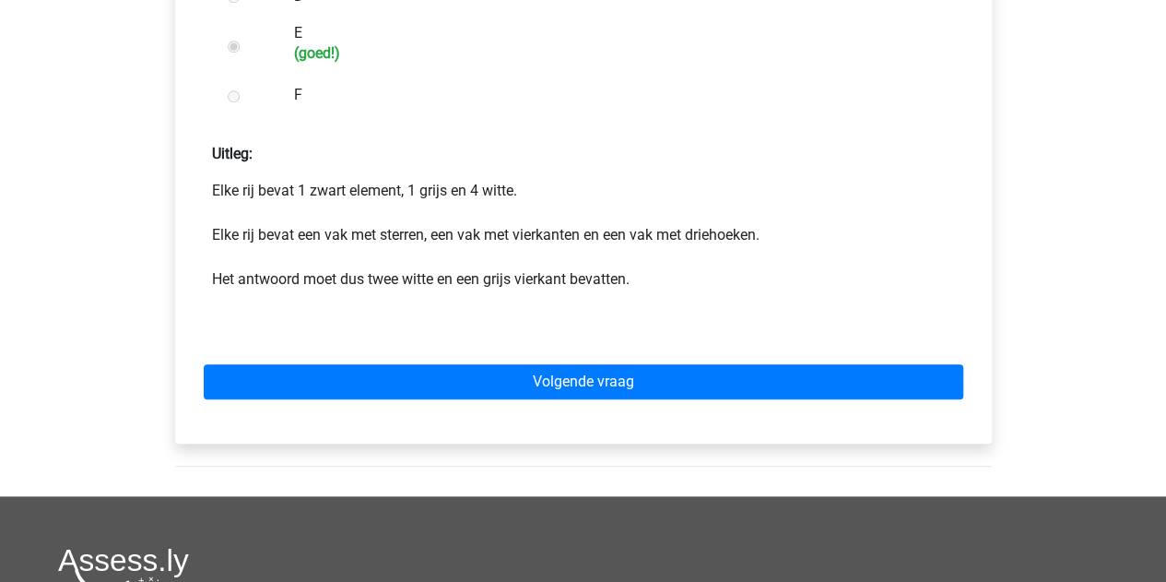
scroll to position [830, 0]
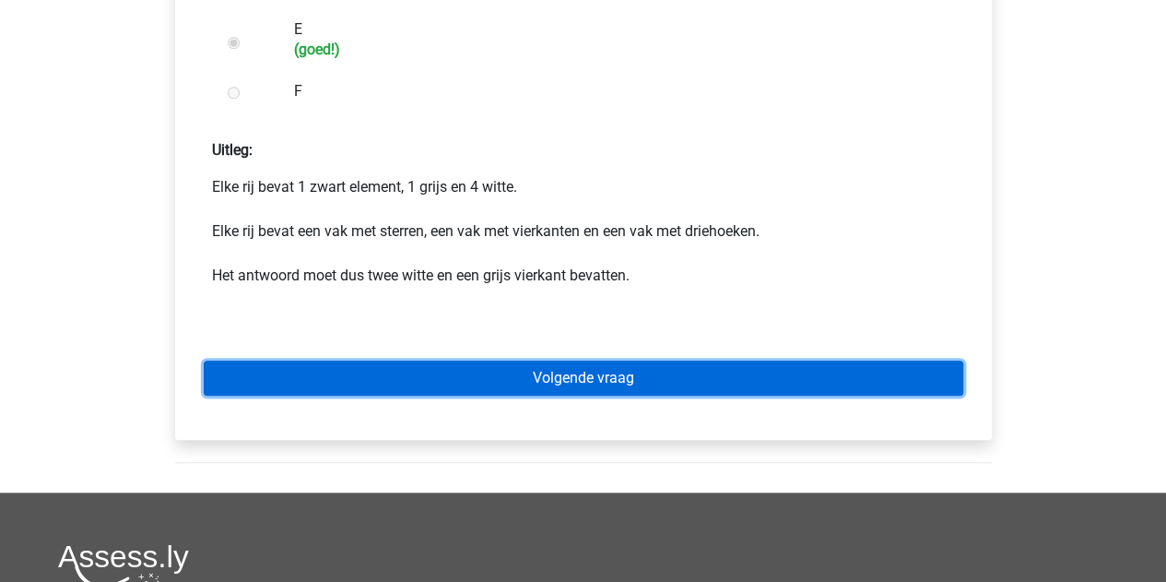
click at [466, 384] on link "Volgende vraag" at bounding box center [584, 377] width 760 height 35
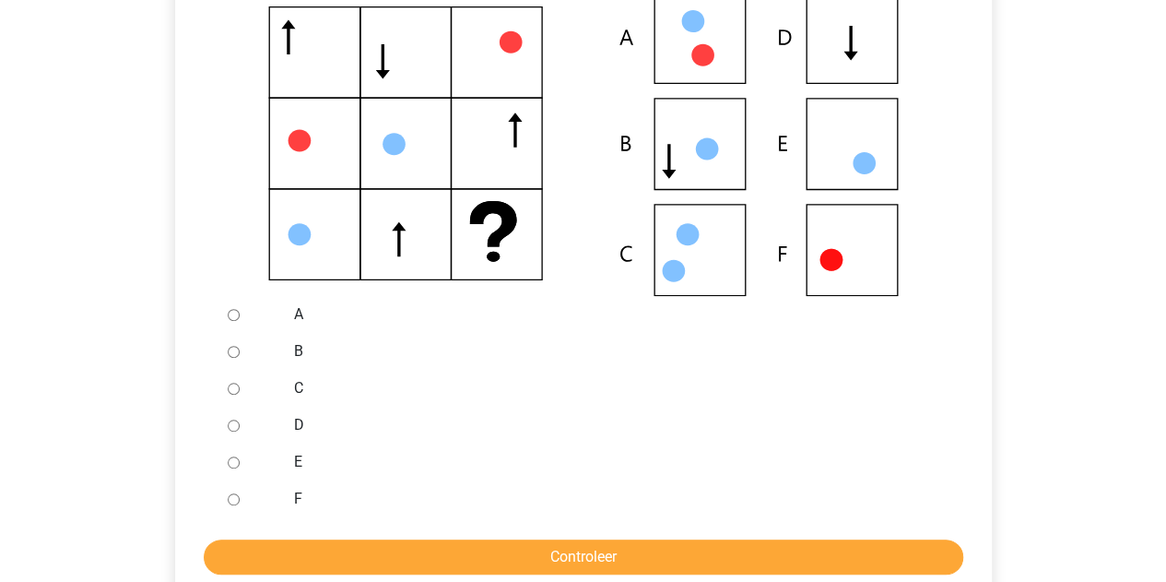
scroll to position [369, 0]
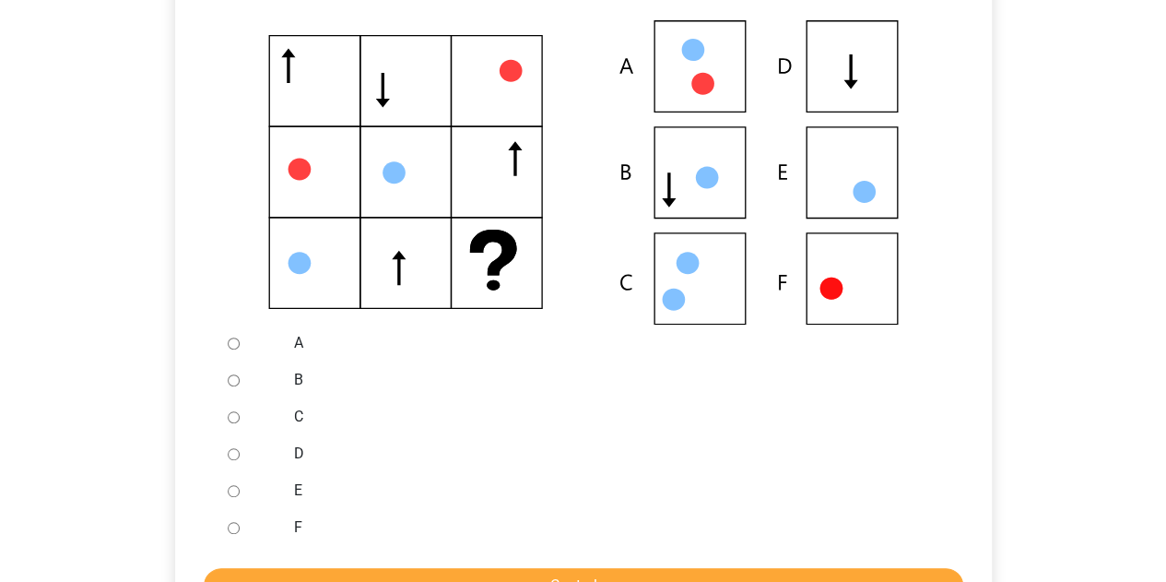
click at [231, 452] on input "D" at bounding box center [234, 454] width 12 height 12
radio input "true"
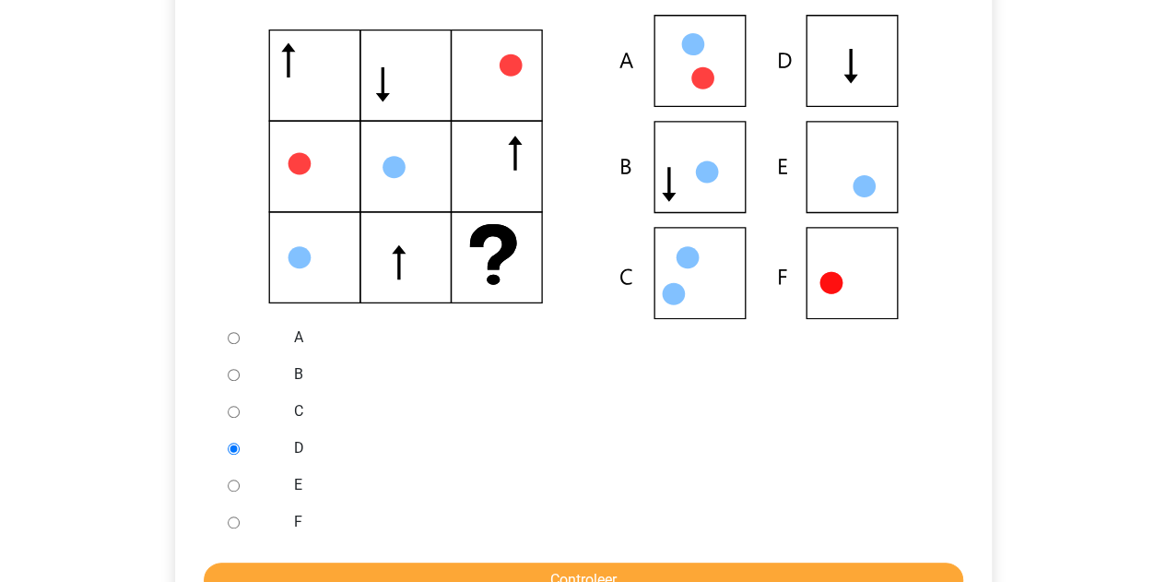
scroll to position [553, 0]
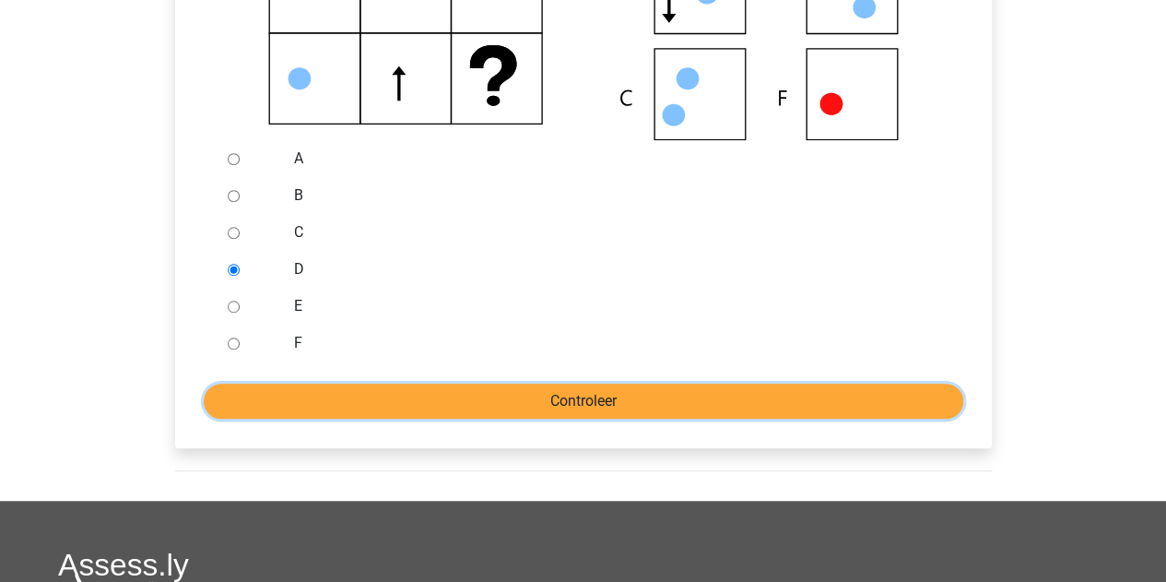
click at [367, 407] on input "Controleer" at bounding box center [584, 401] width 760 height 35
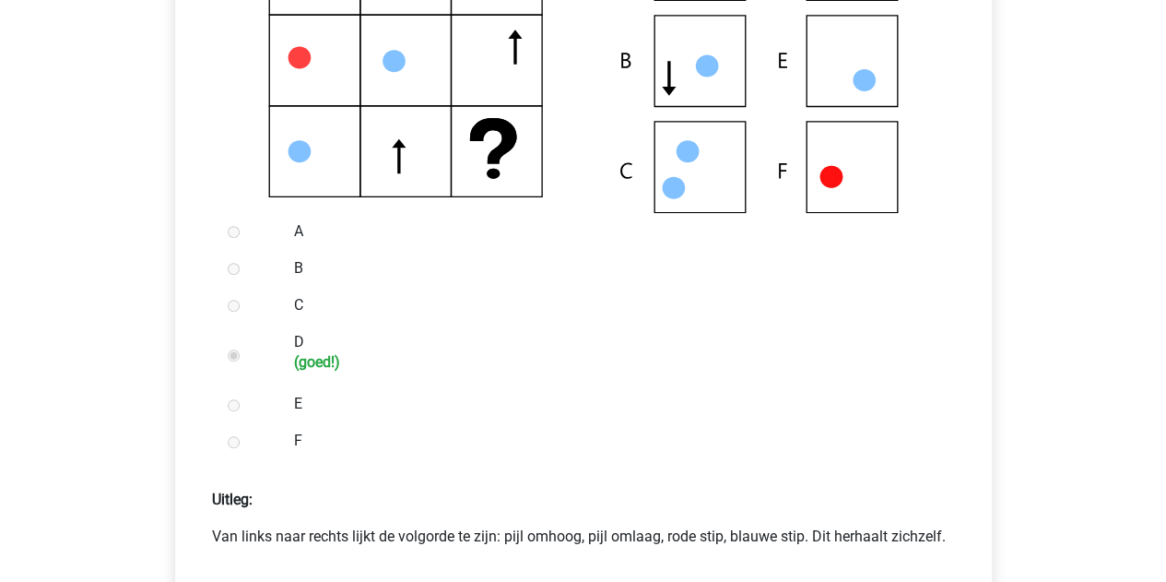
scroll to position [645, 0]
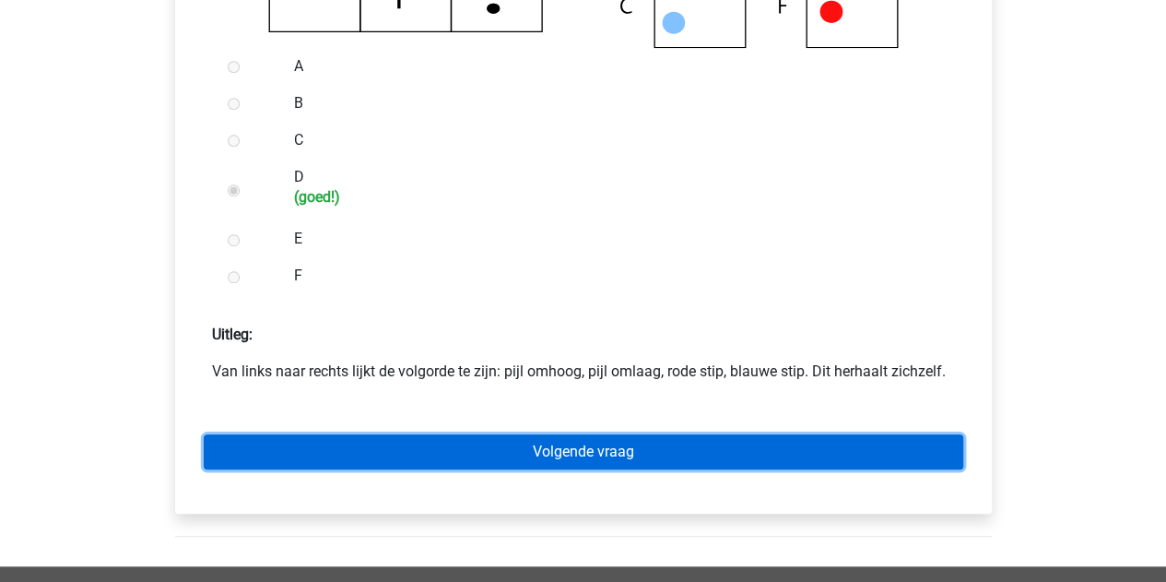
click at [511, 451] on link "Volgende vraag" at bounding box center [584, 451] width 760 height 35
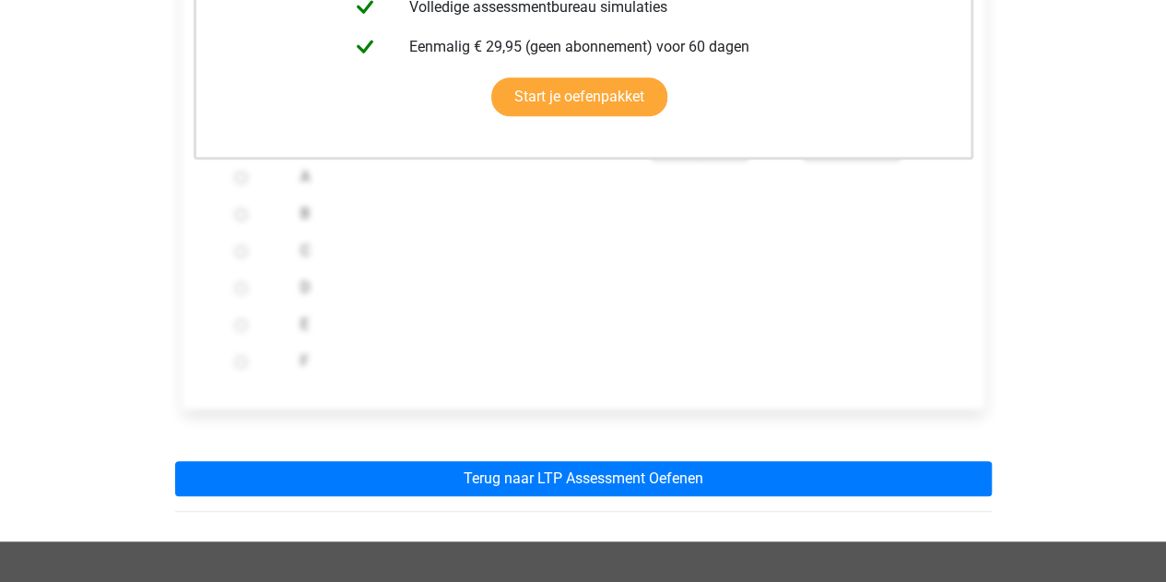
scroll to position [553, 0]
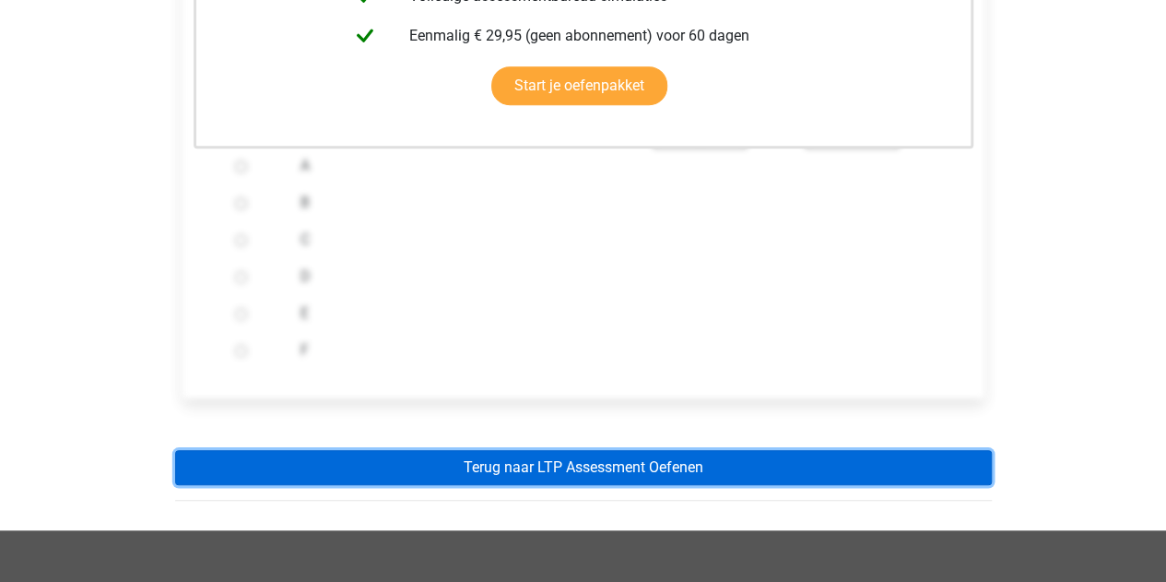
click at [426, 462] on link "Terug naar LTP Assessment Oefenen" at bounding box center [583, 467] width 817 height 35
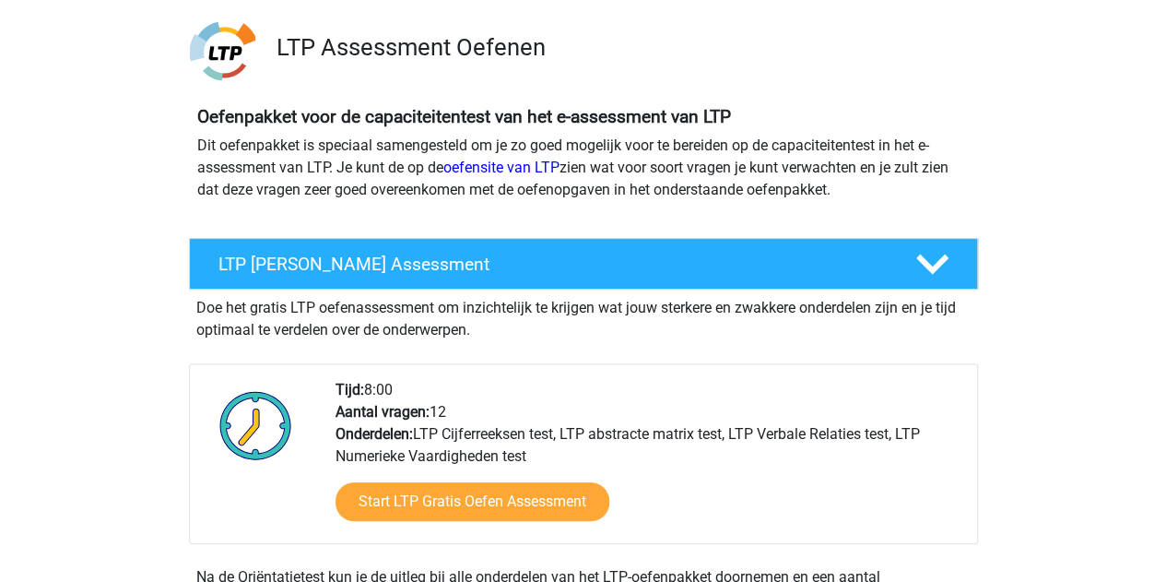
scroll to position [369, 0]
